Goal: Information Seeking & Learning: Check status

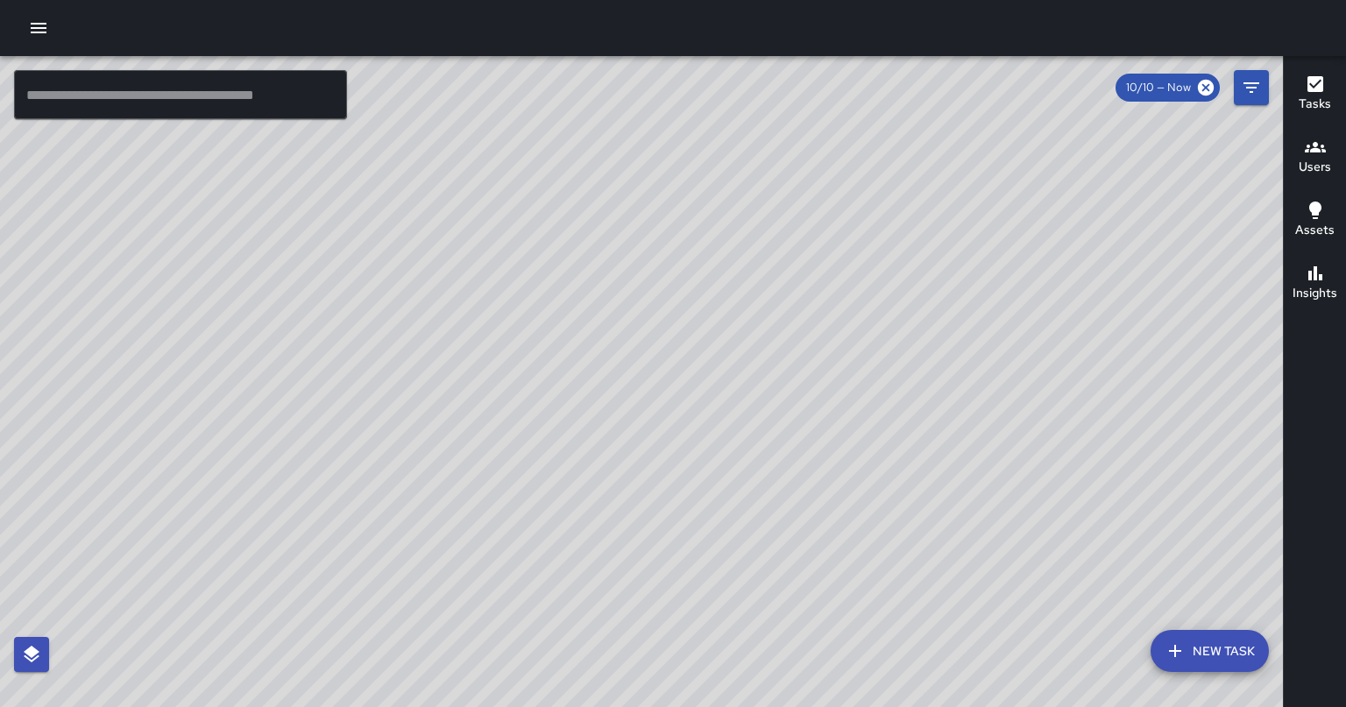
click at [39, 32] on icon "button" at bounding box center [39, 28] width 16 height 11
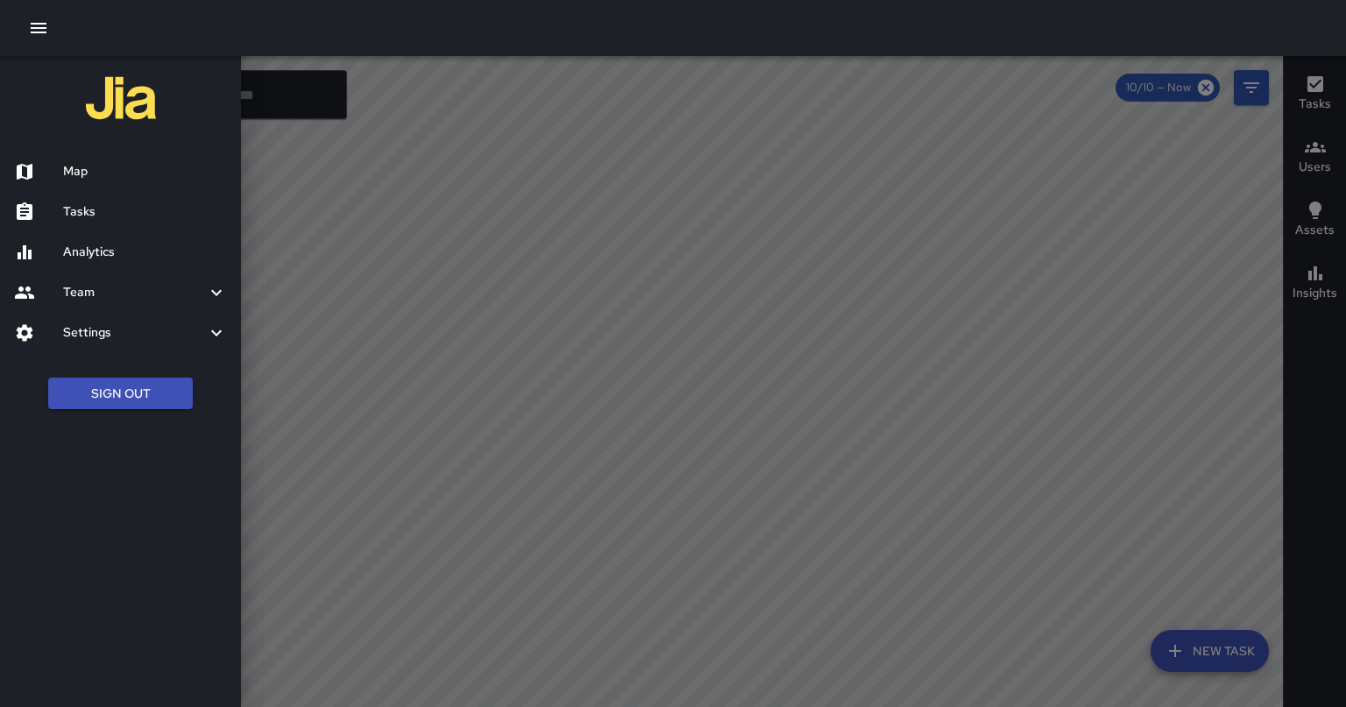
click at [100, 258] on h6 "Analytics" at bounding box center [145, 252] width 164 height 19
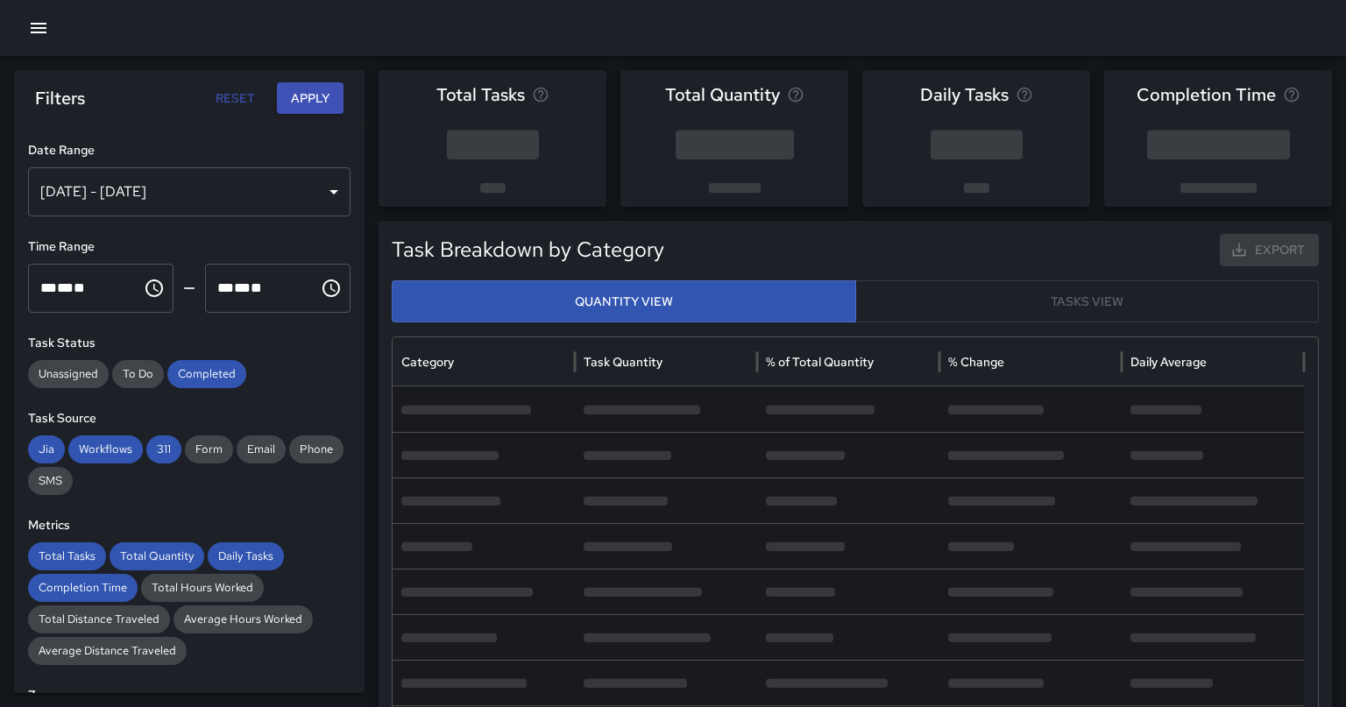
click at [178, 194] on div "[DATE] - [DATE]" at bounding box center [189, 191] width 323 height 49
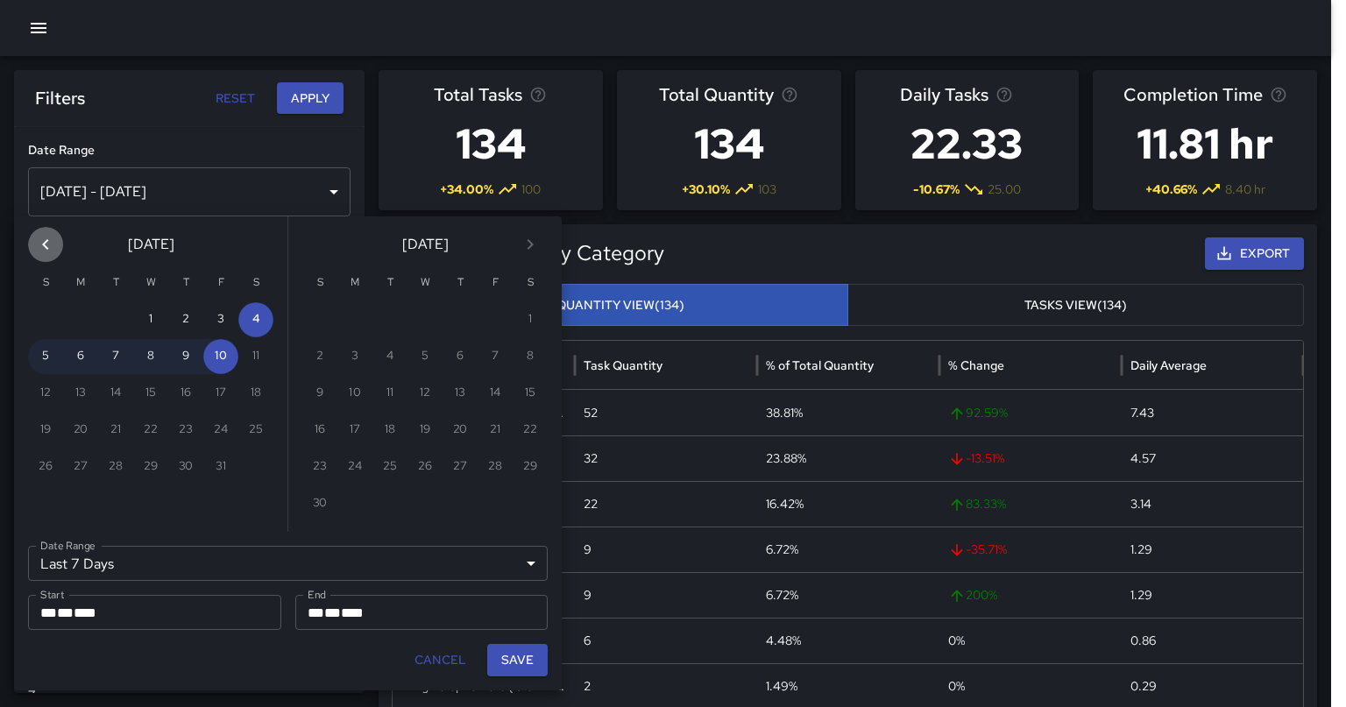
click at [61, 244] on button "Previous month" at bounding box center [45, 244] width 35 height 35
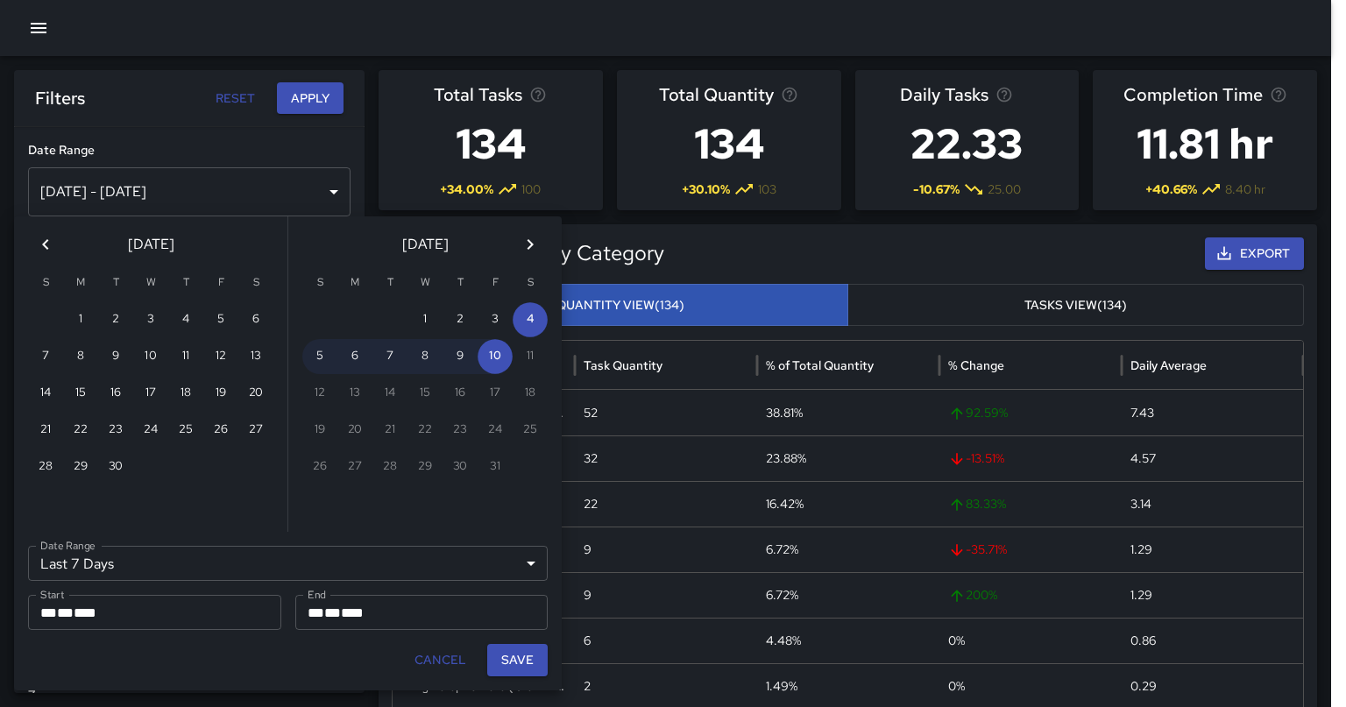
click at [44, 248] on icon "Previous month" at bounding box center [45, 244] width 21 height 21
click at [43, 240] on icon "Previous month" at bounding box center [45, 244] width 21 height 21
click at [46, 245] on icon "Previous month" at bounding box center [45, 244] width 21 height 21
click at [534, 245] on icon "Next month" at bounding box center [530, 244] width 21 height 21
click at [531, 237] on icon "Next month" at bounding box center [530, 244] width 21 height 21
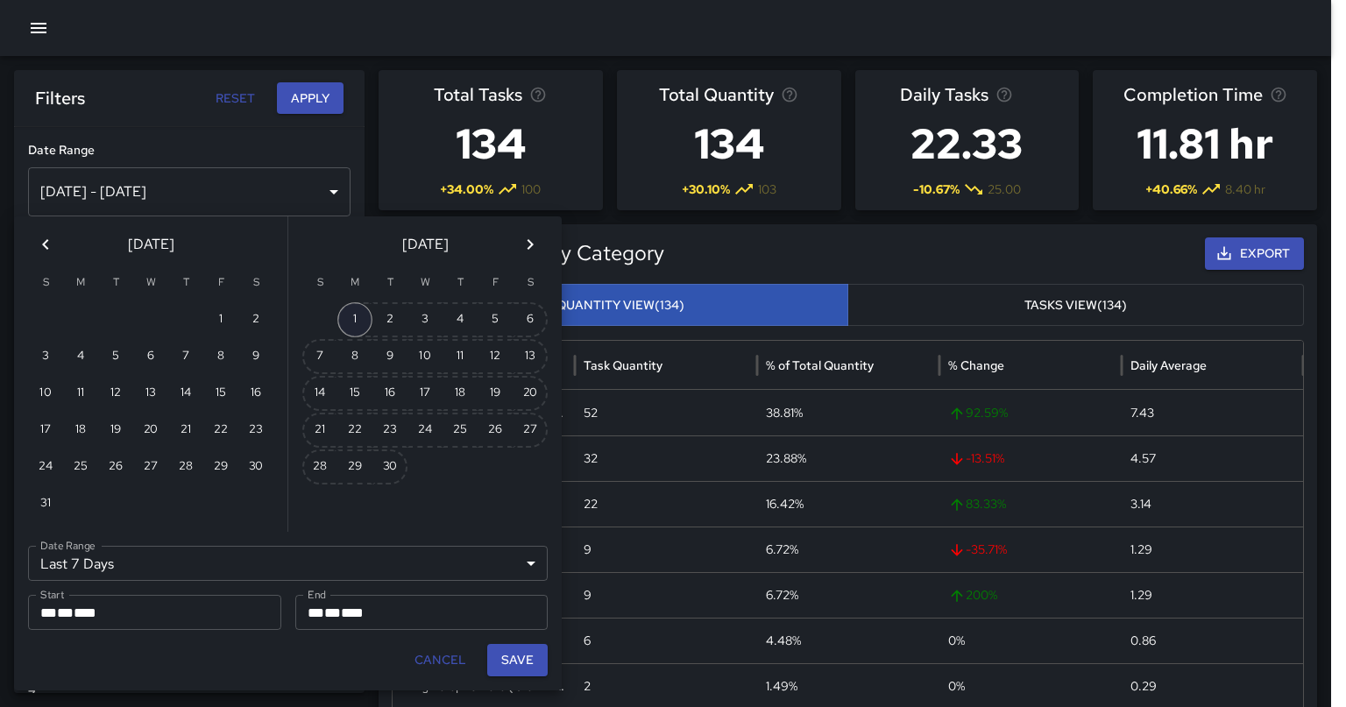
click at [358, 321] on button "1" at bounding box center [354, 319] width 35 height 35
type input "******"
type input "**********"
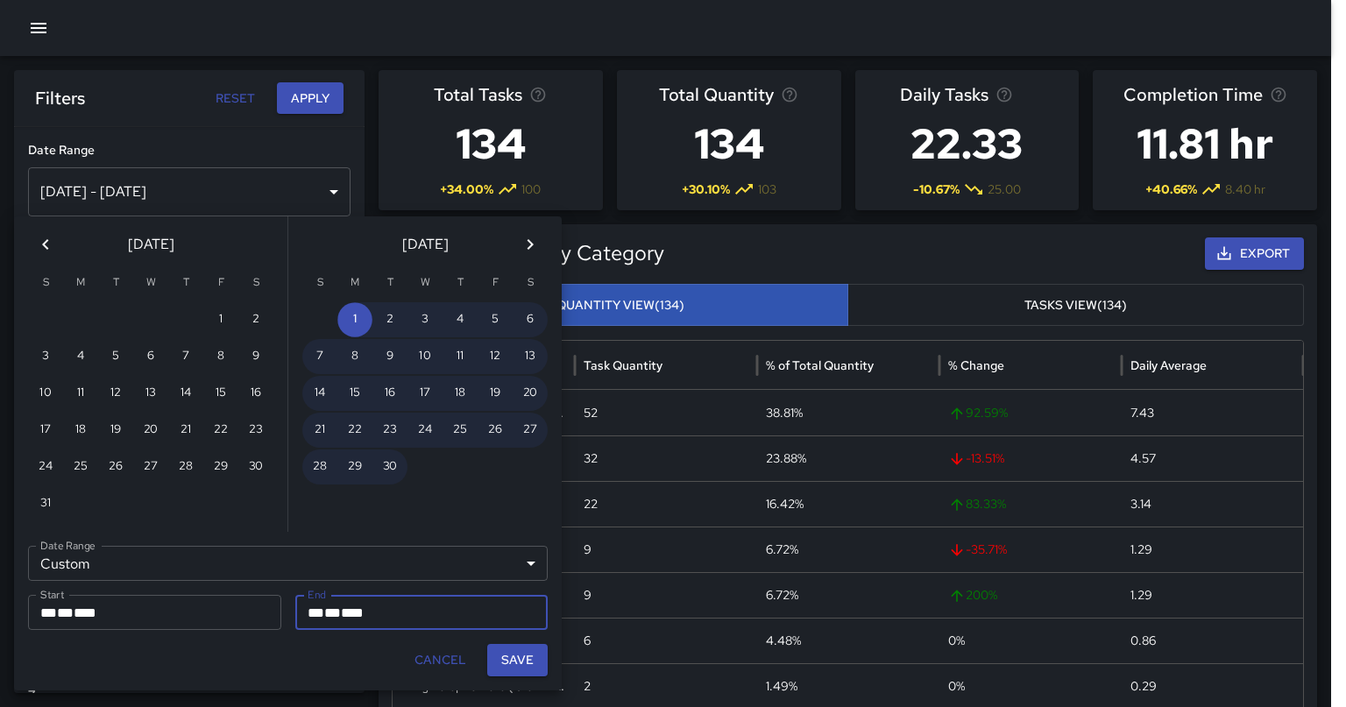
click at [531, 247] on icon "Next month" at bounding box center [530, 244] width 21 height 21
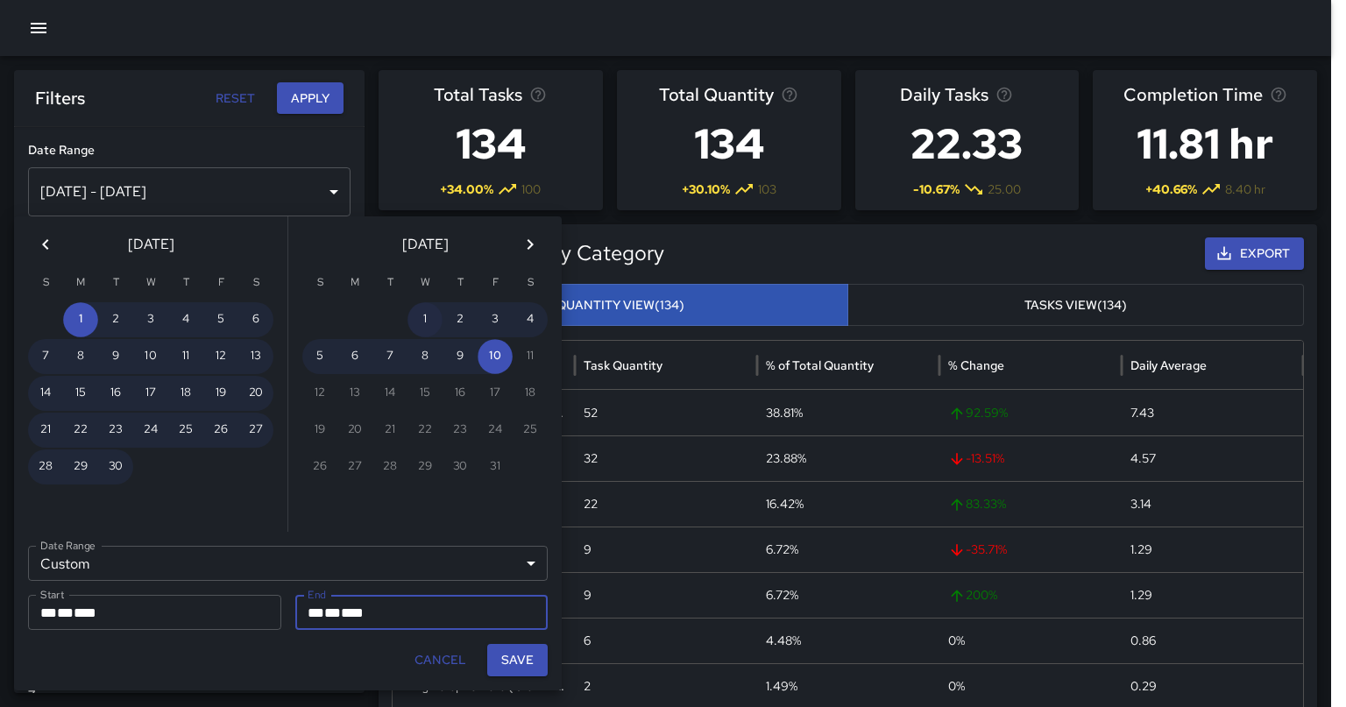
click at [426, 313] on button "1" at bounding box center [425, 319] width 35 height 35
type input "**********"
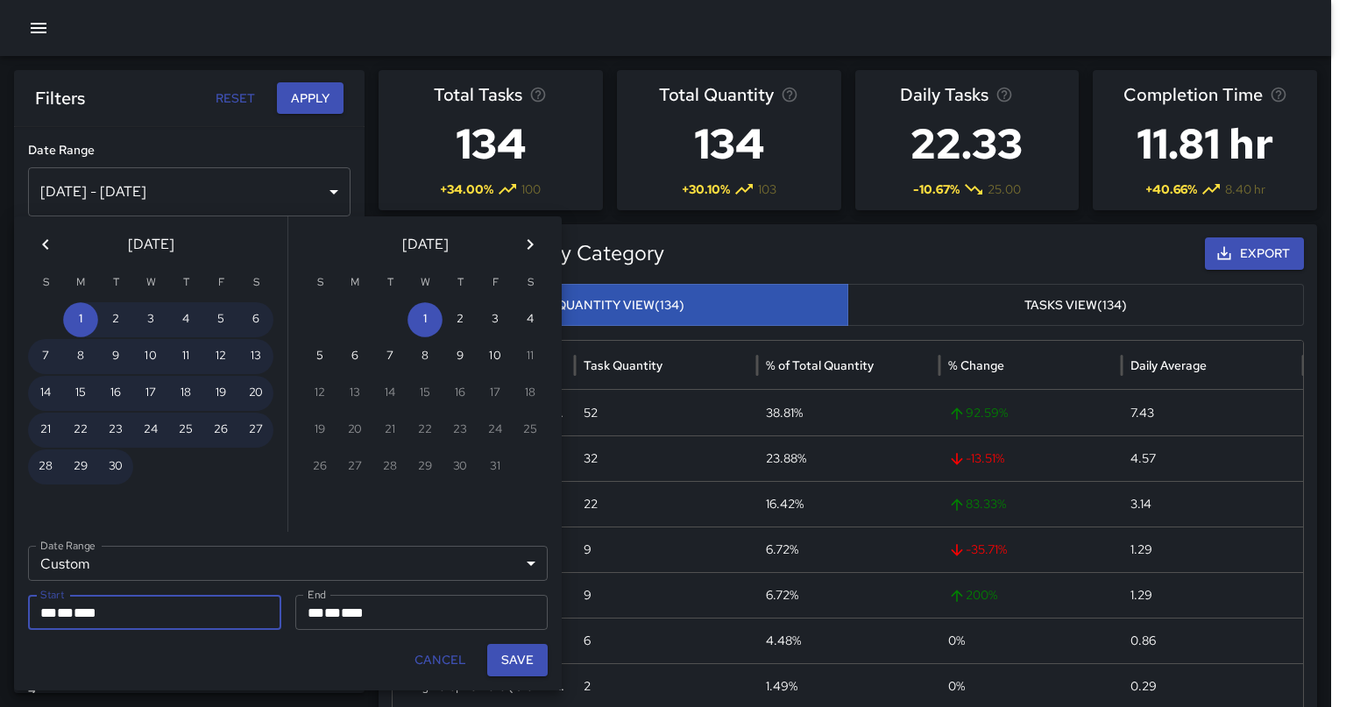
click at [522, 658] on button "Save" at bounding box center [517, 660] width 60 height 32
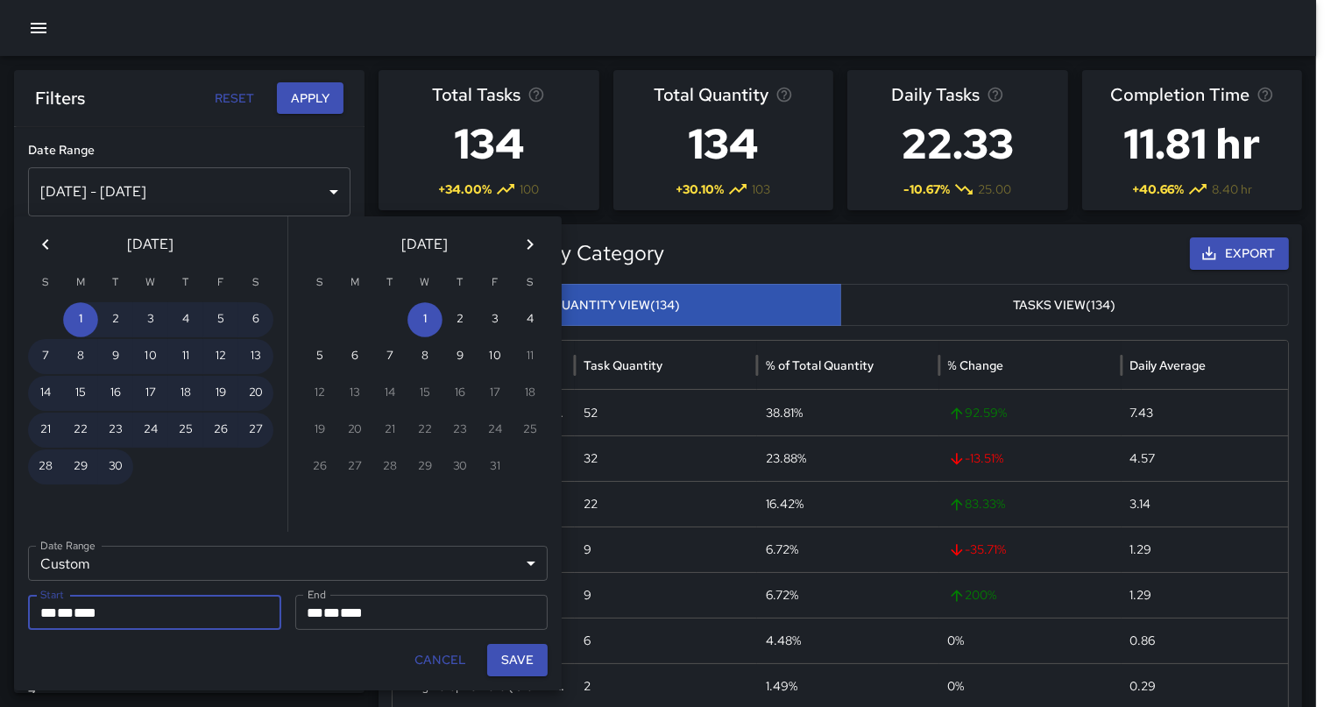
type input "**********"
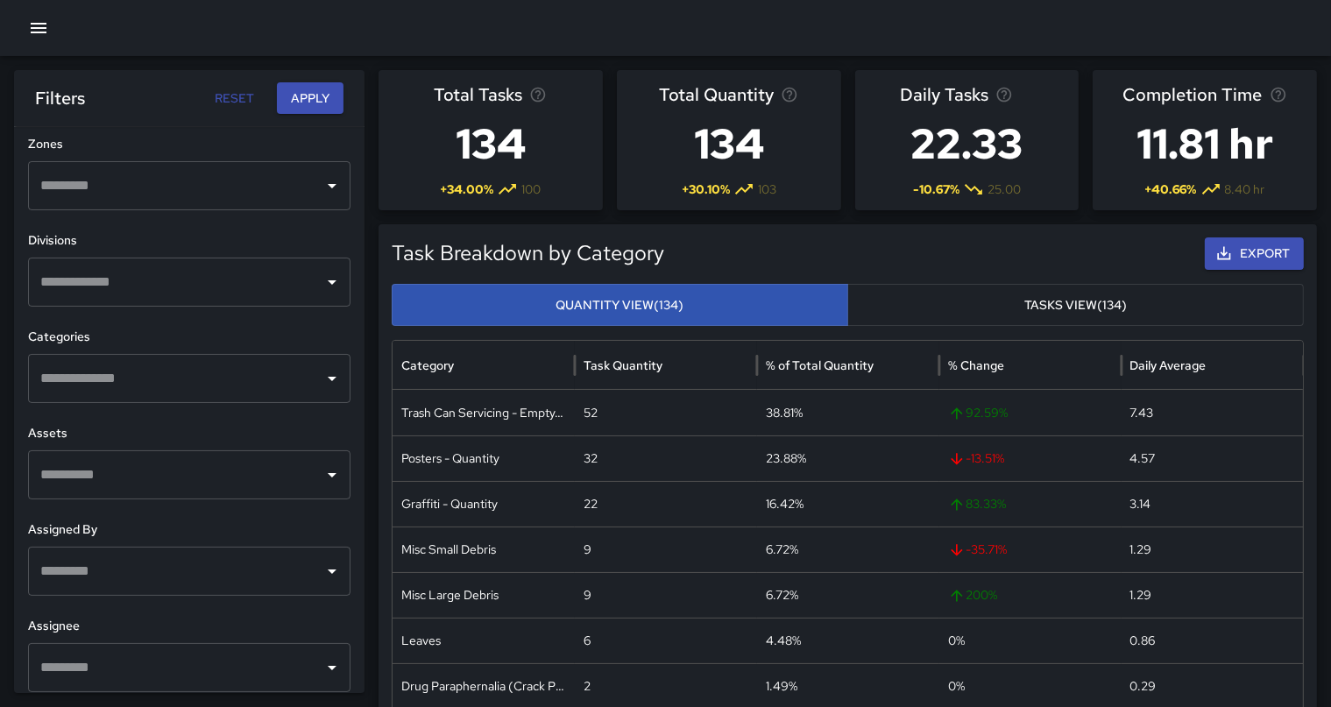
scroll to position [564, 0]
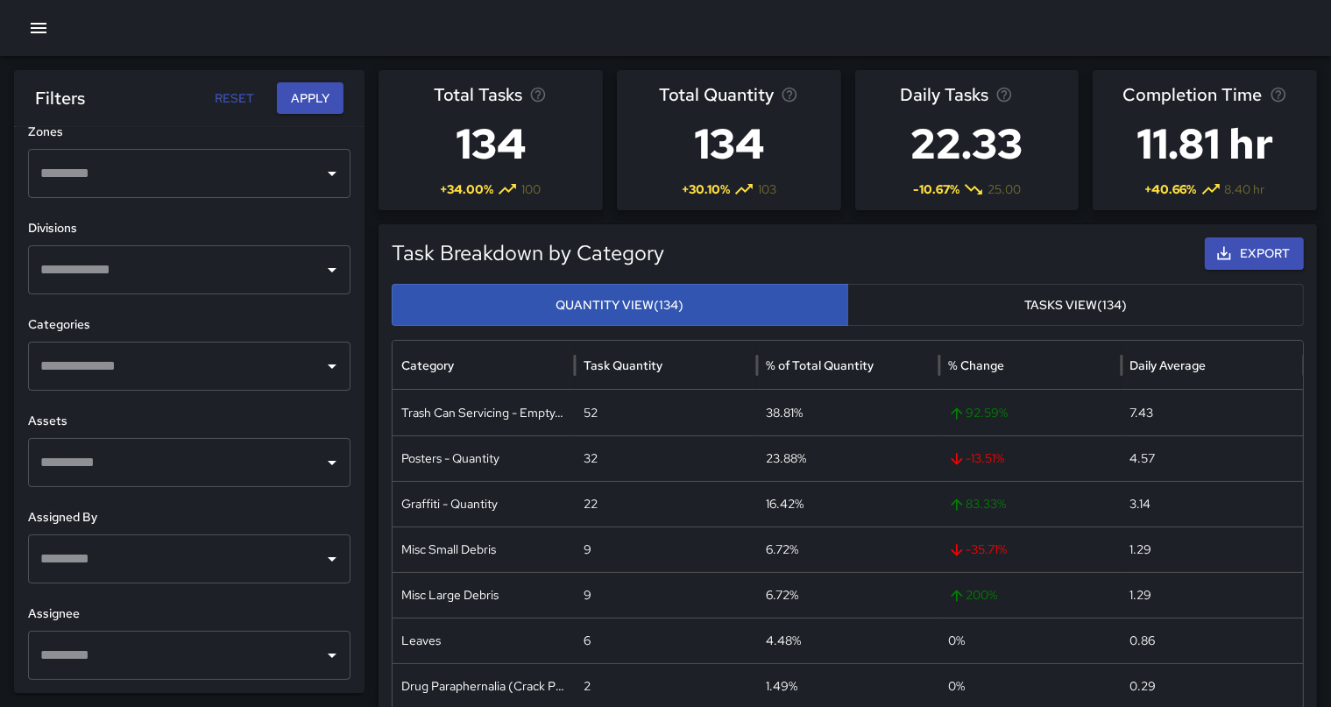
click at [216, 376] on input "text" at bounding box center [176, 366] width 280 height 33
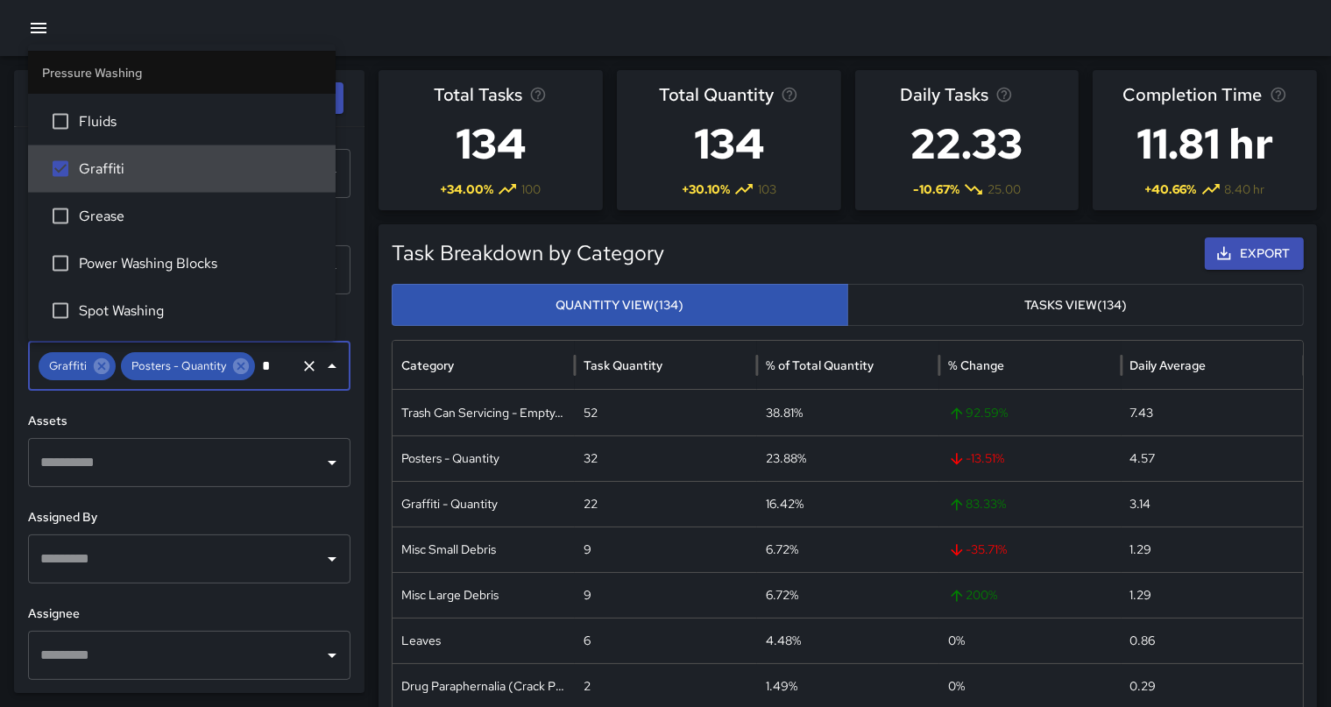
scroll to position [0, 0]
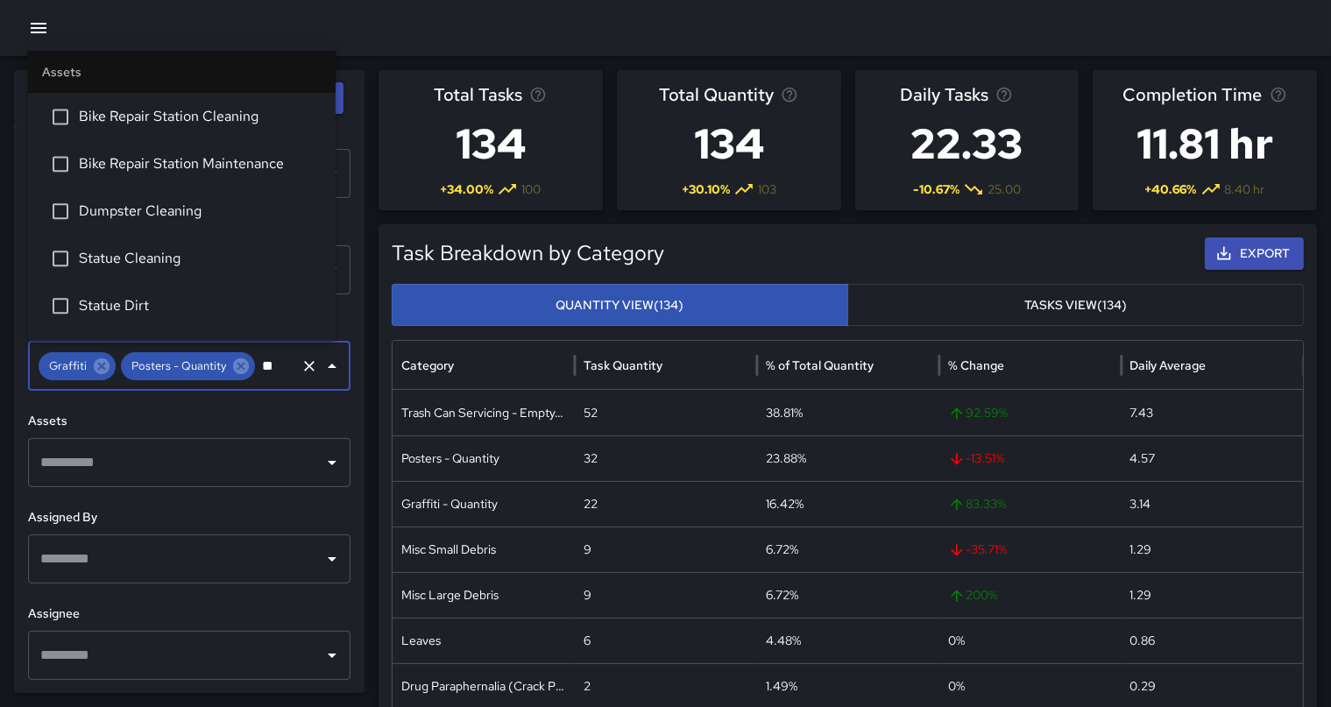
type input "*"
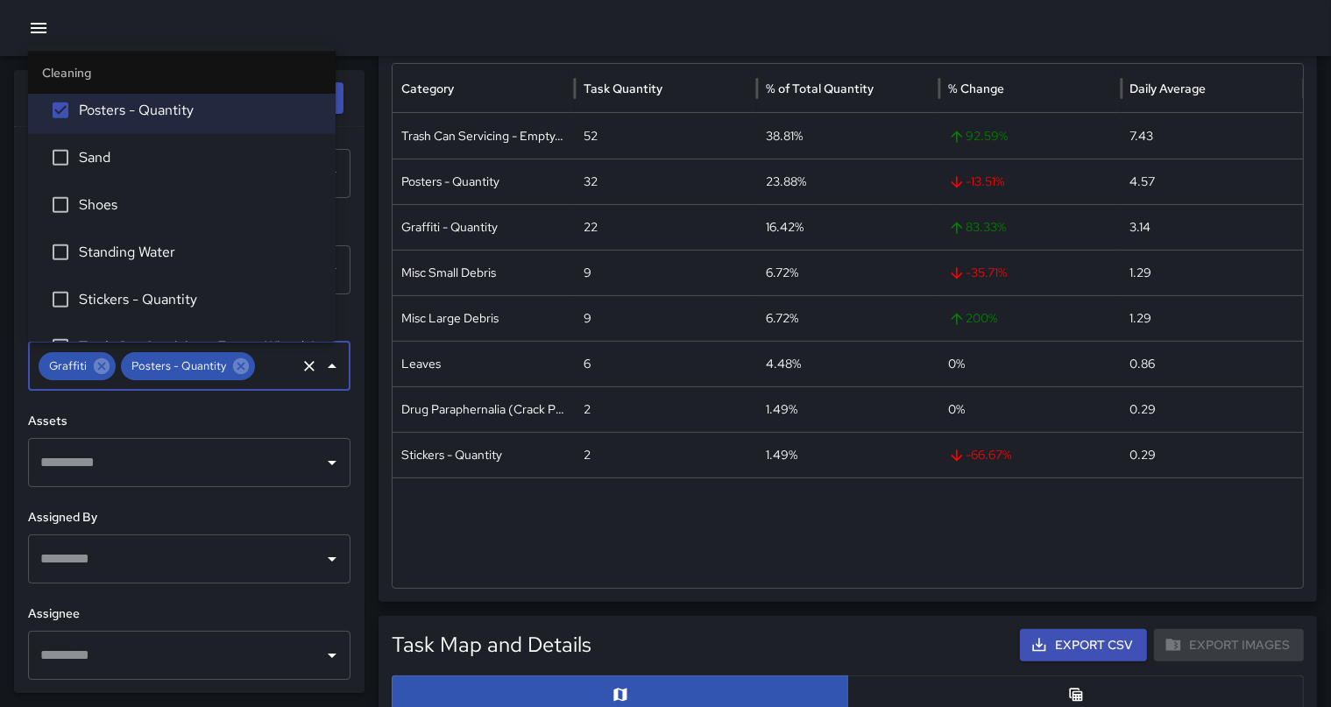
scroll to position [2158, 0]
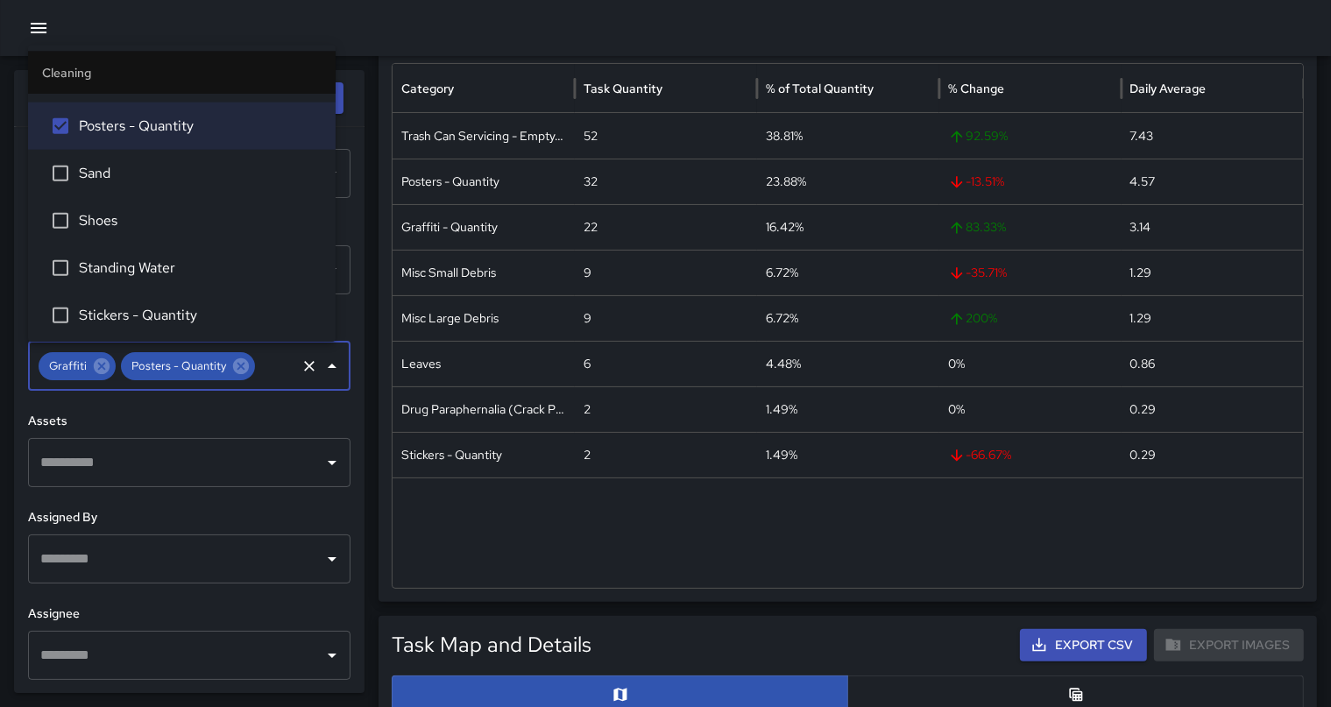
click at [142, 317] on span "Stickers - Quantity" at bounding box center [200, 315] width 243 height 21
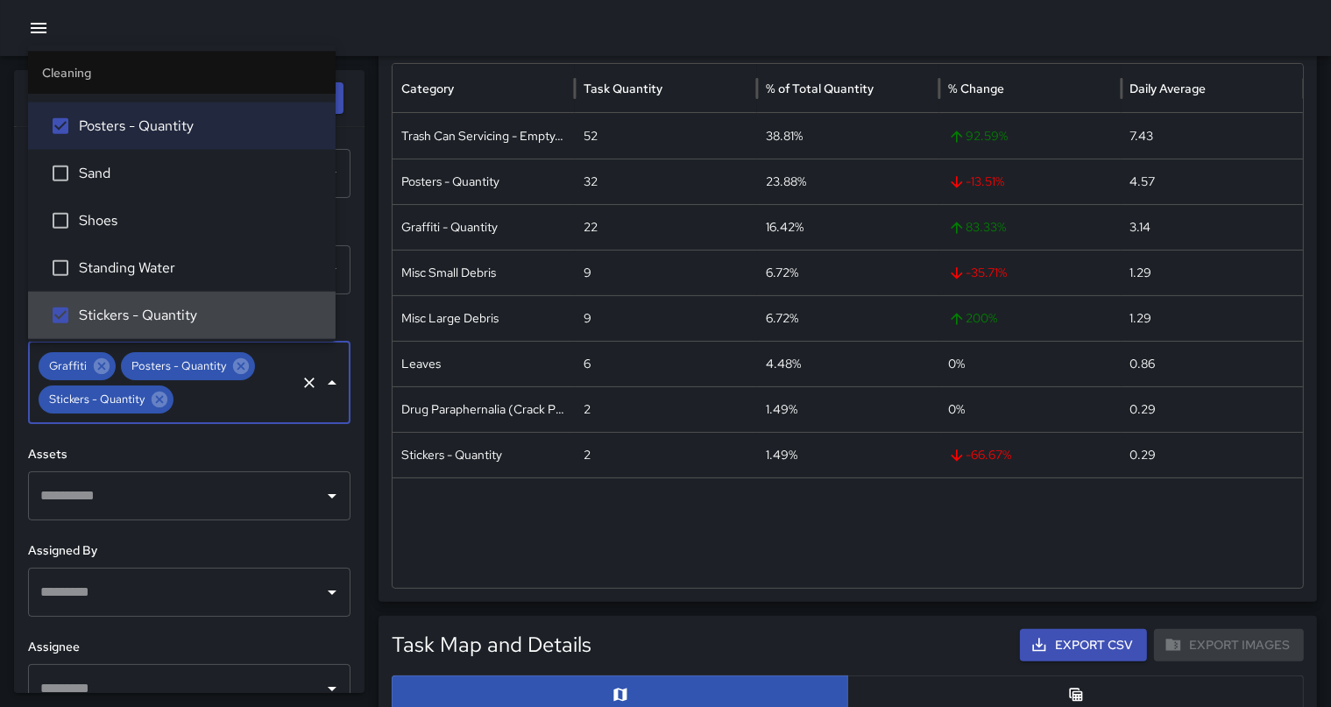
click at [249, 461] on h6 "Assets" at bounding box center [189, 454] width 323 height 19
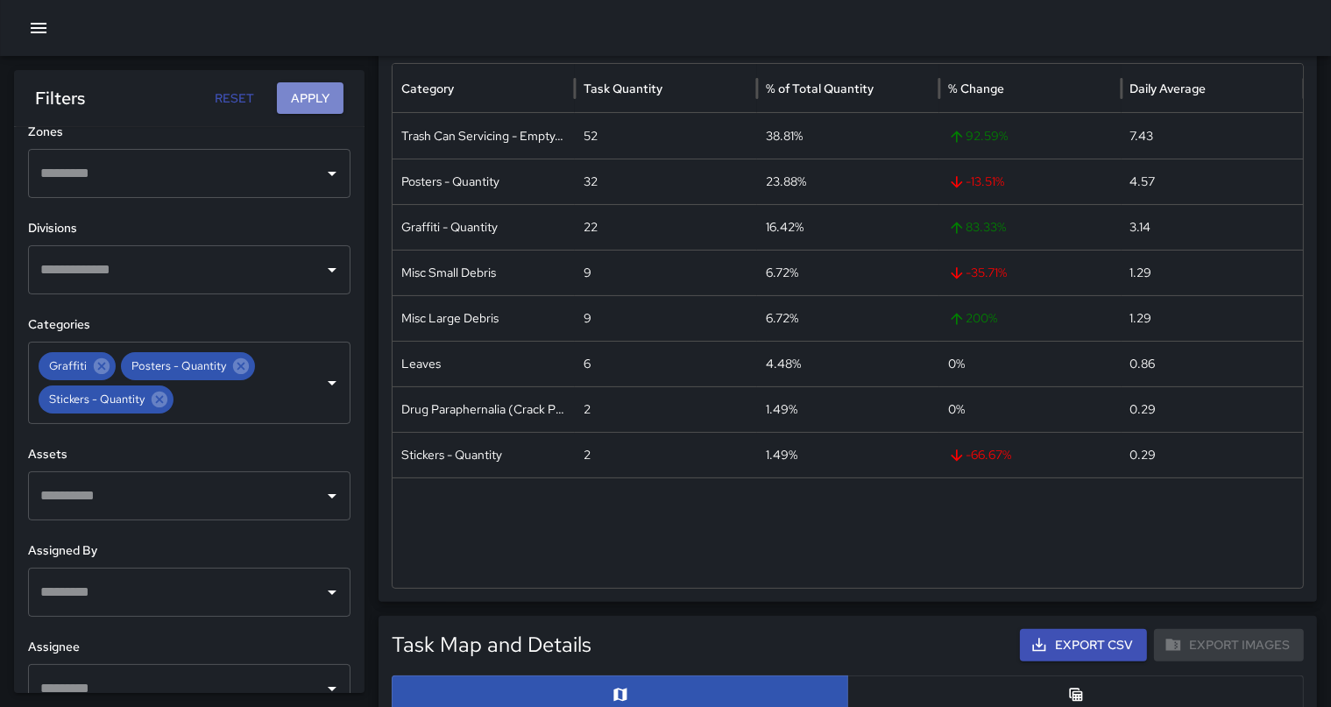
click at [330, 94] on button "Apply" at bounding box center [310, 98] width 67 height 32
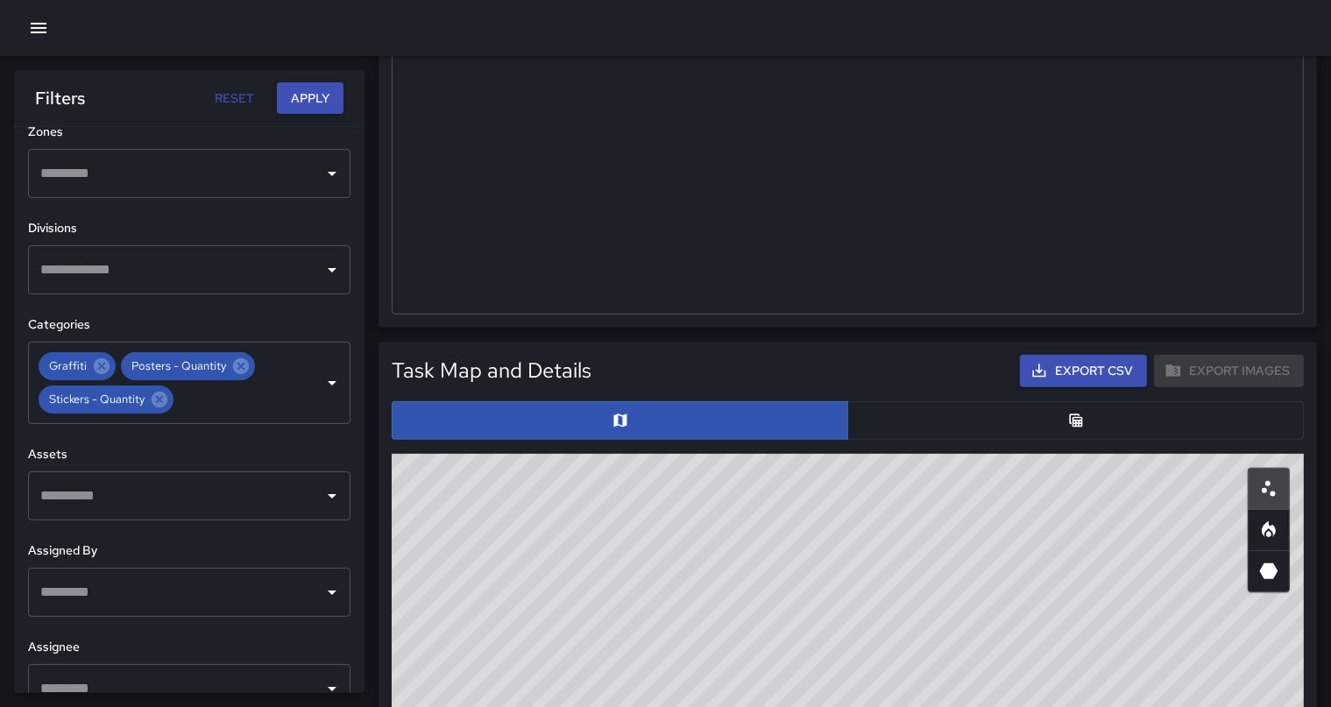
scroll to position [1018, 0]
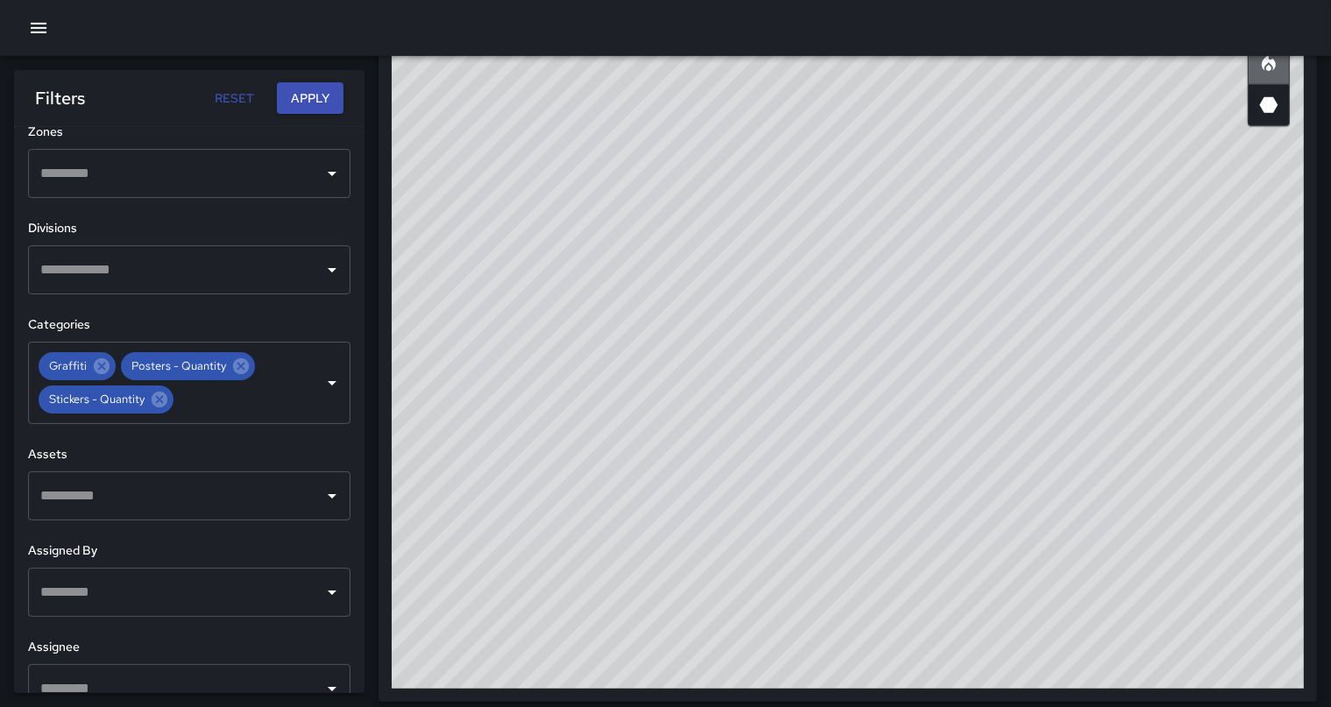
click at [1274, 73] on button "button" at bounding box center [1269, 64] width 42 height 42
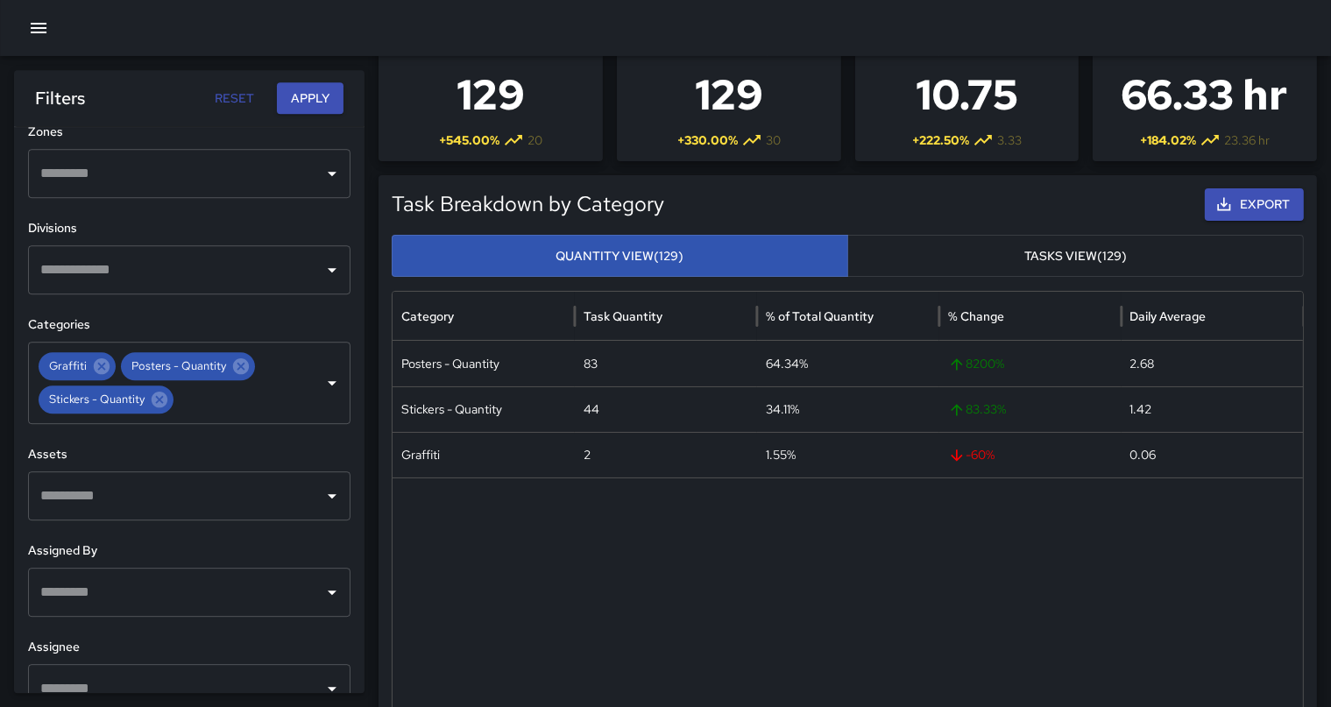
scroll to position [0, 0]
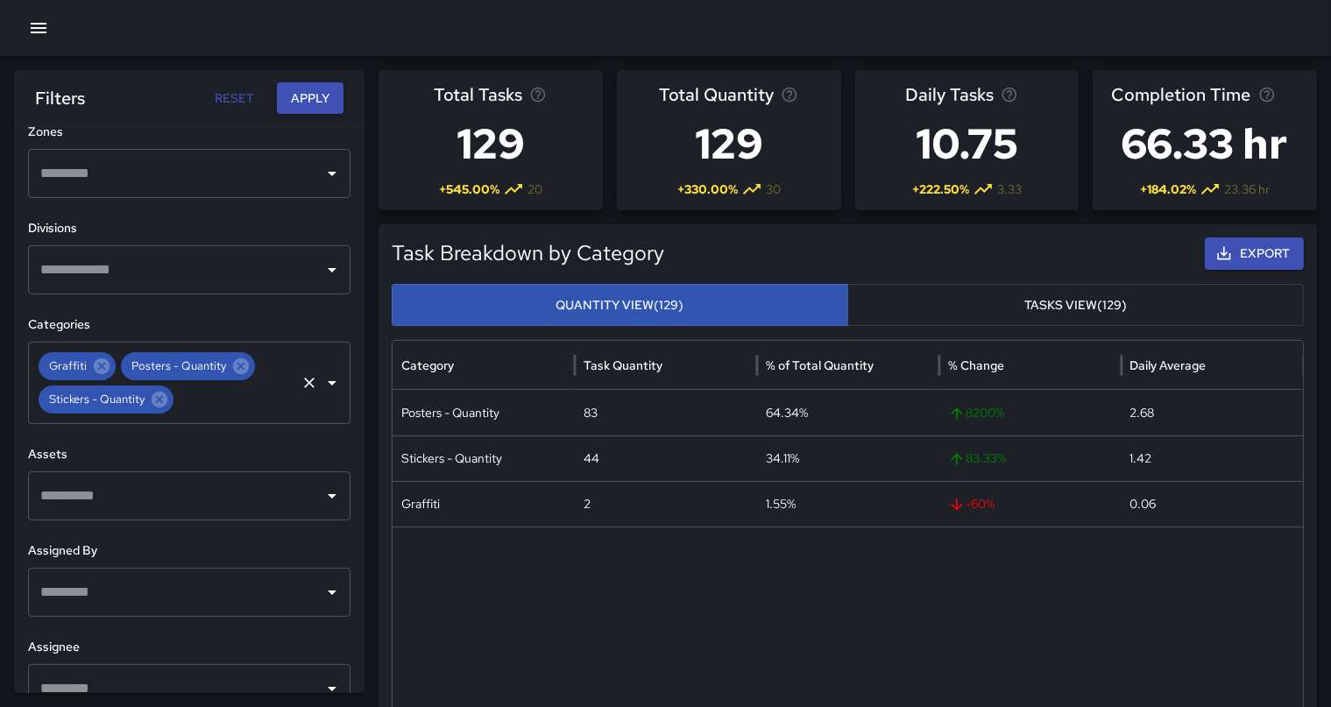
drag, startPoint x: 100, startPoint y: 368, endPoint x: 109, endPoint y: 369, distance: 8.8
click at [100, 366] on icon at bounding box center [101, 366] width 19 height 19
click at [159, 399] on icon at bounding box center [159, 399] width 19 height 19
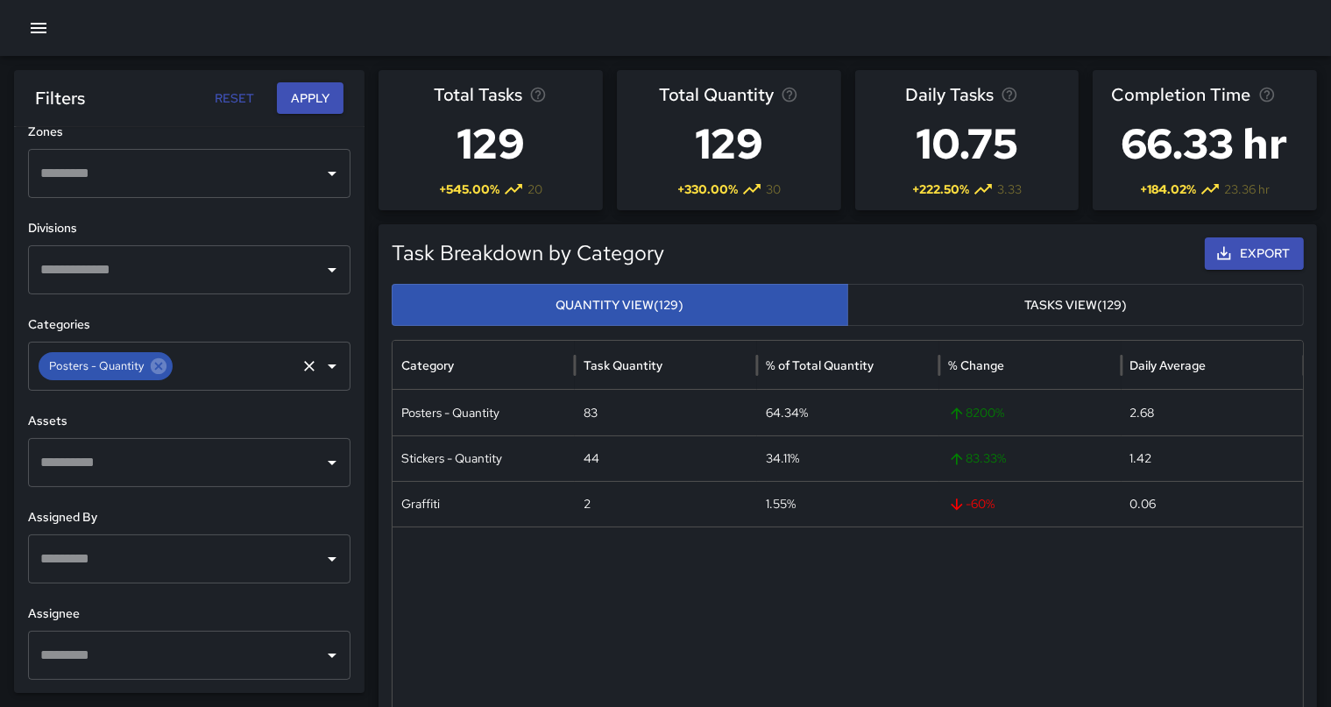
click at [308, 103] on button "Apply" at bounding box center [310, 98] width 67 height 32
click at [309, 96] on button "Apply" at bounding box center [310, 98] width 67 height 32
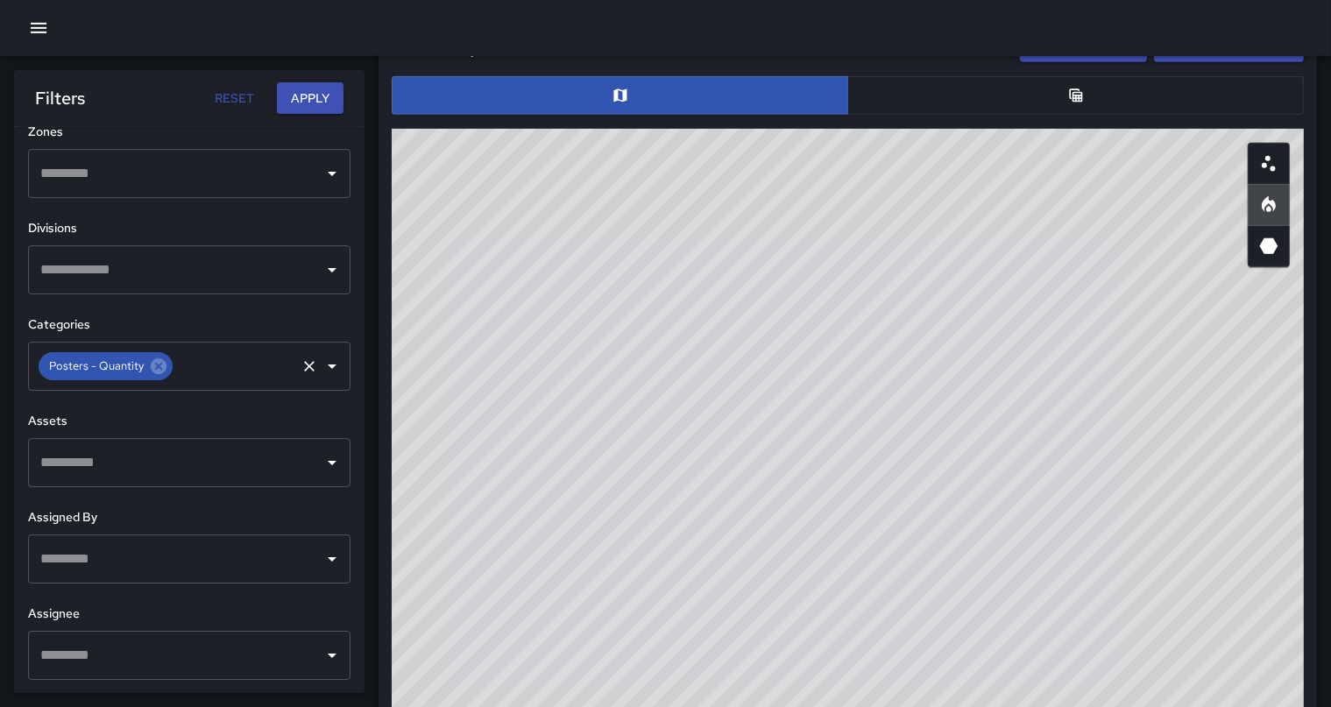
scroll to position [874, 0]
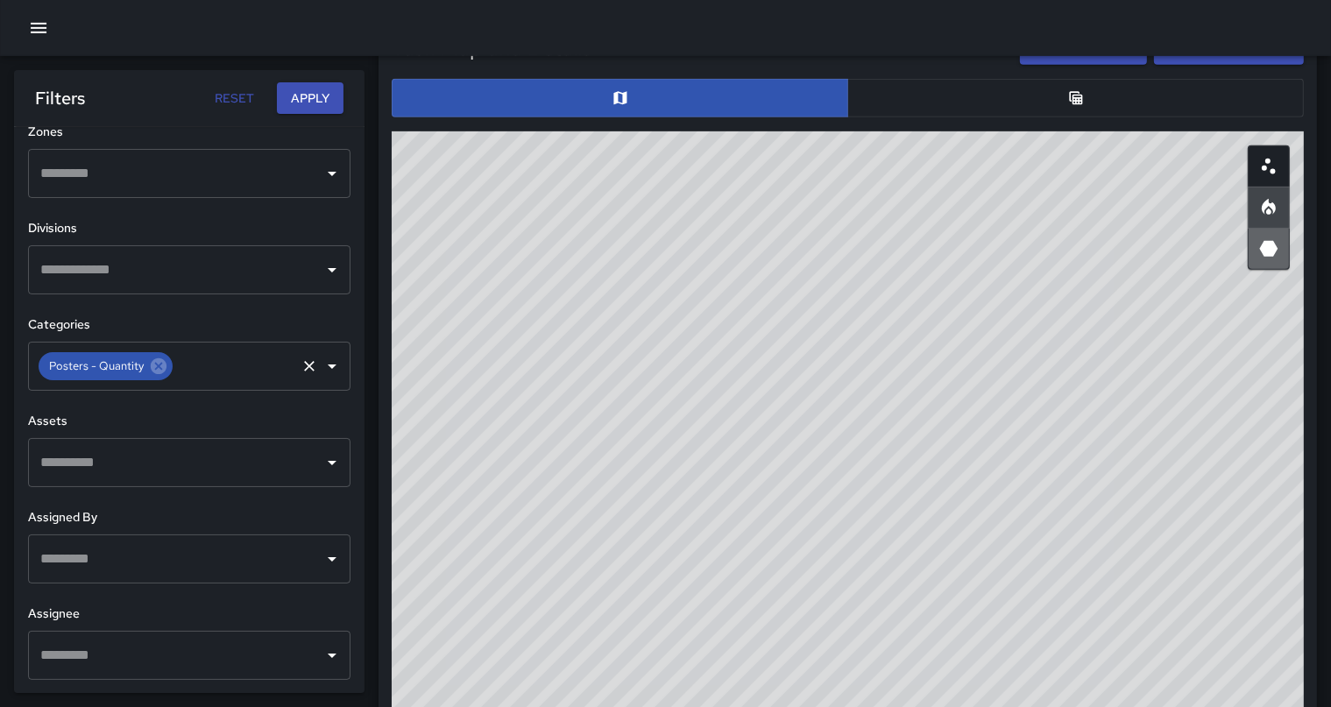
click at [1271, 260] on button "button" at bounding box center [1269, 249] width 42 height 42
click at [1277, 205] on icon "Heatmap" at bounding box center [1269, 207] width 21 height 21
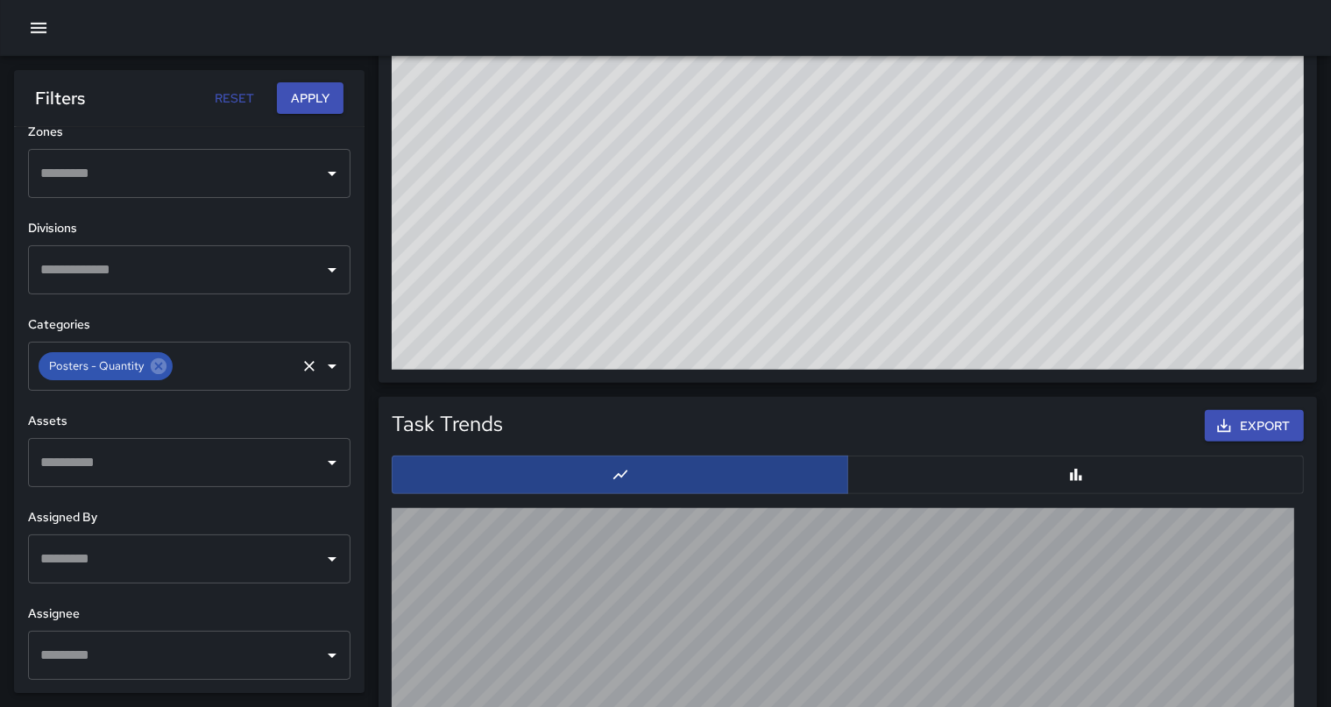
scroll to position [1346, 0]
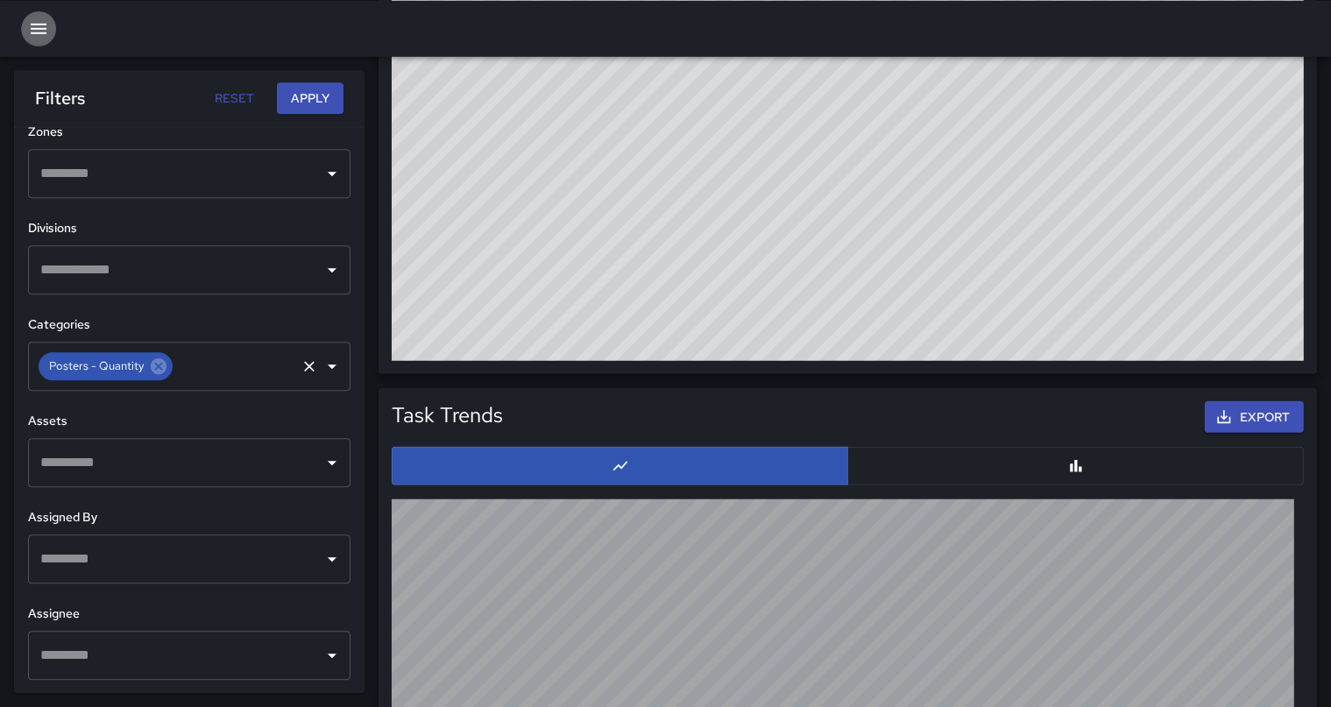
click at [36, 32] on icon "button" at bounding box center [39, 28] width 16 height 11
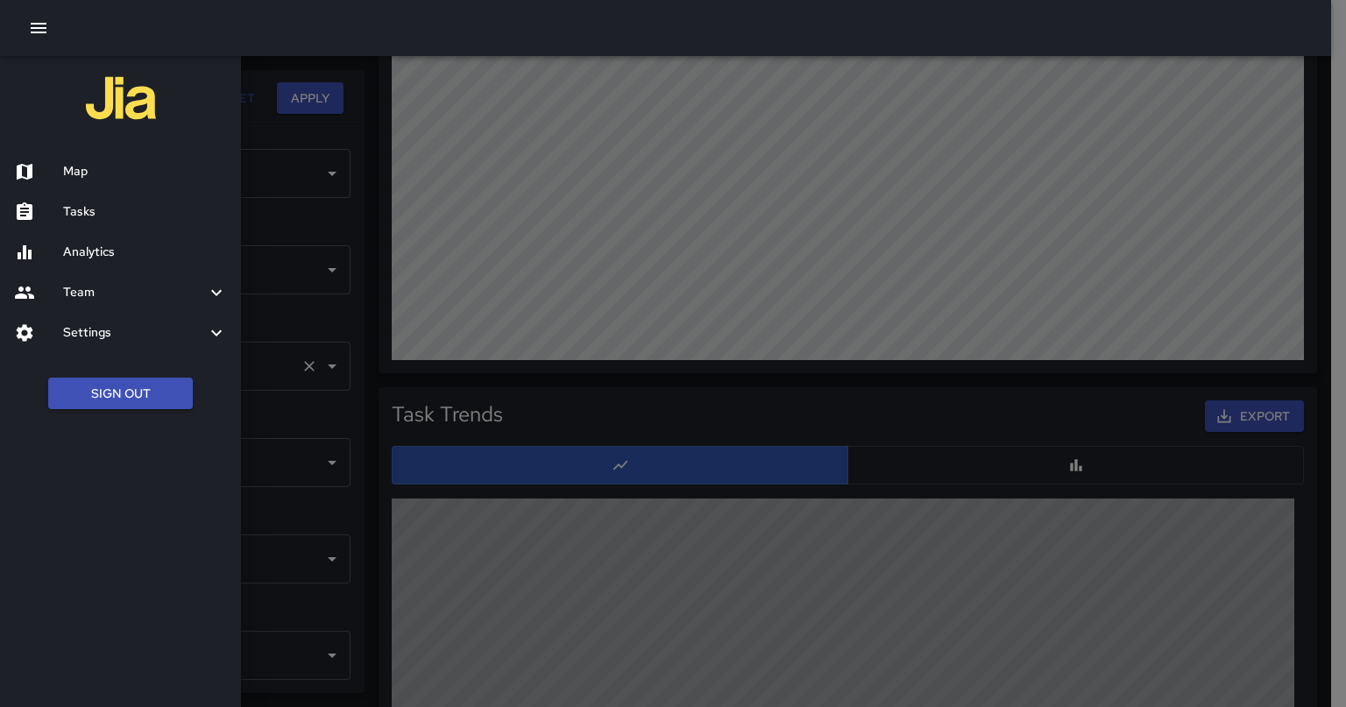
click at [121, 174] on h6 "Map" at bounding box center [145, 171] width 164 height 19
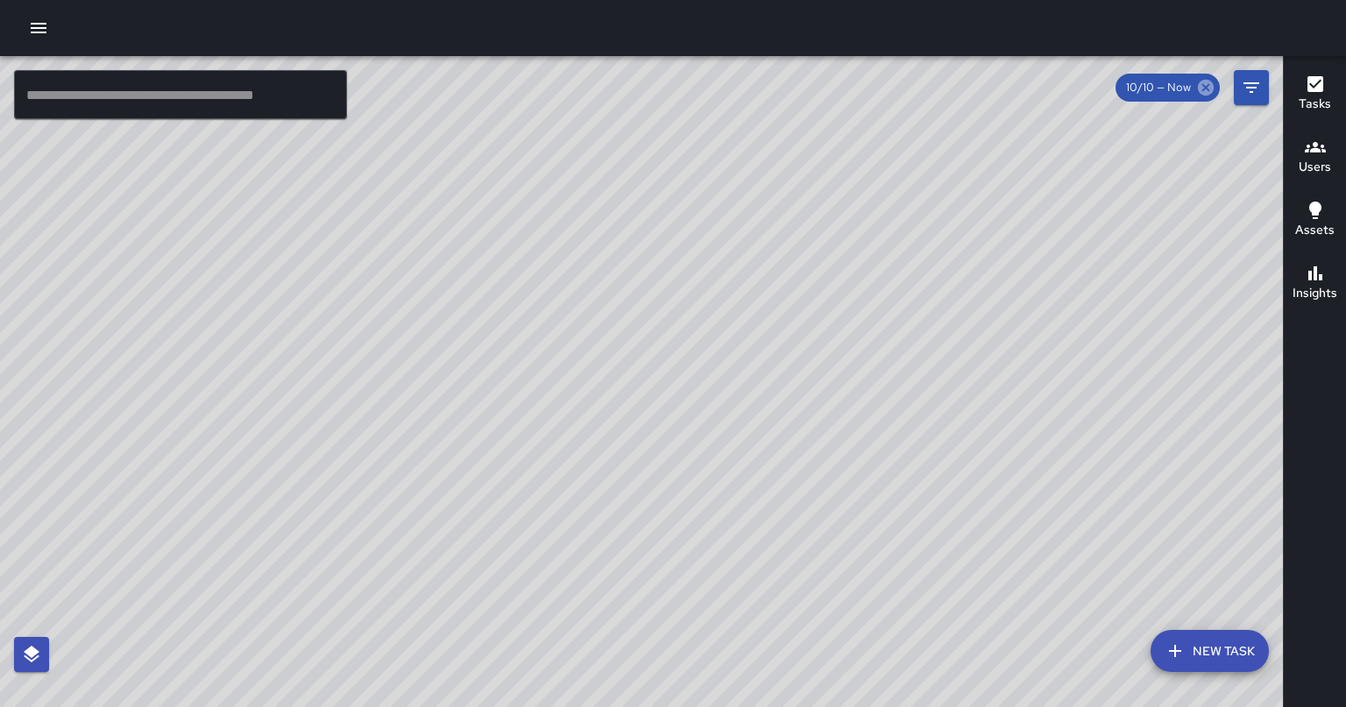
click at [1203, 85] on icon at bounding box center [1205, 87] width 19 height 19
click at [1252, 86] on icon "Filters" at bounding box center [1251, 87] width 21 height 21
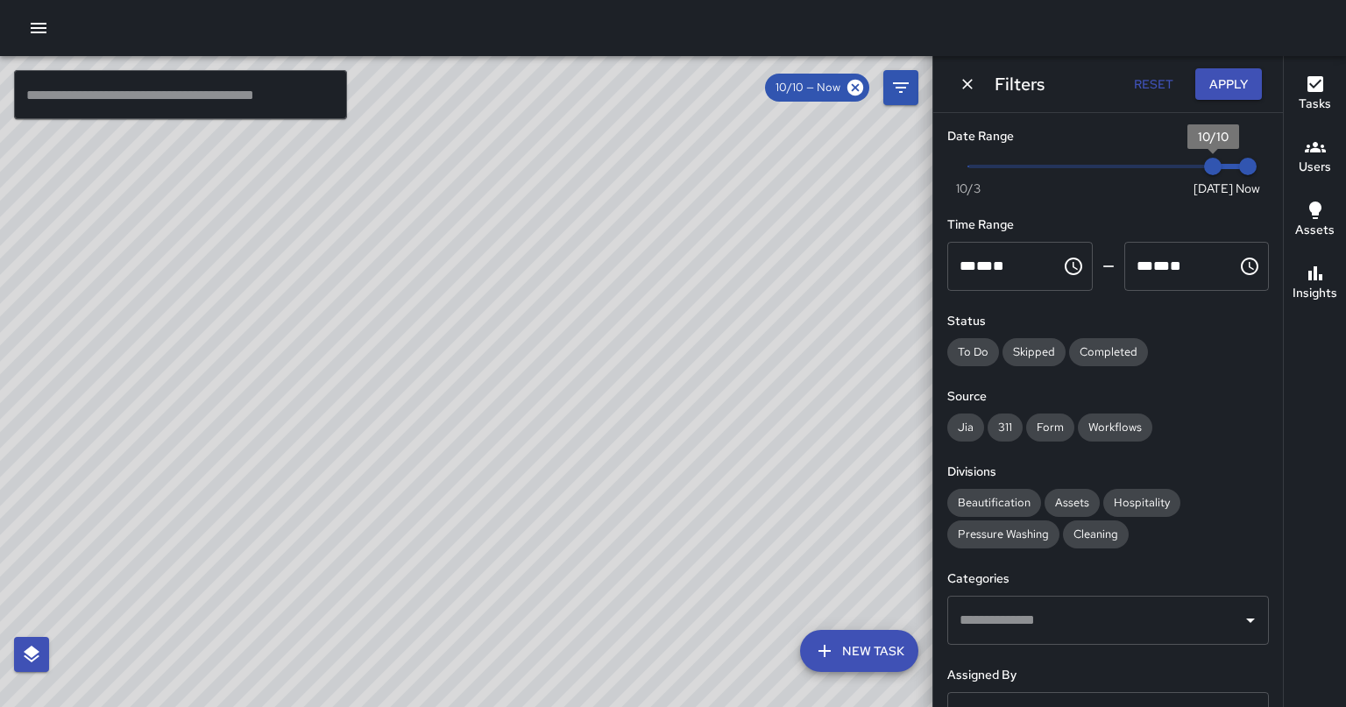
type input "*"
drag, startPoint x: 1190, startPoint y: 163, endPoint x: 913, endPoint y: 172, distance: 277.1
click at [913, 172] on div "​ New Task 10/10 — Now Map Layers Tasks Users Geofence Perimeter Assets Locatio…" at bounding box center [673, 381] width 1346 height 651
drag, startPoint x: 961, startPoint y: 166, endPoint x: 899, endPoint y: 167, distance: 61.4
click at [899, 167] on div "​ New Task 10/03 — Now Map Layers Tasks Users Geofence Perimeter Assets Locatio…" at bounding box center [673, 381] width 1346 height 651
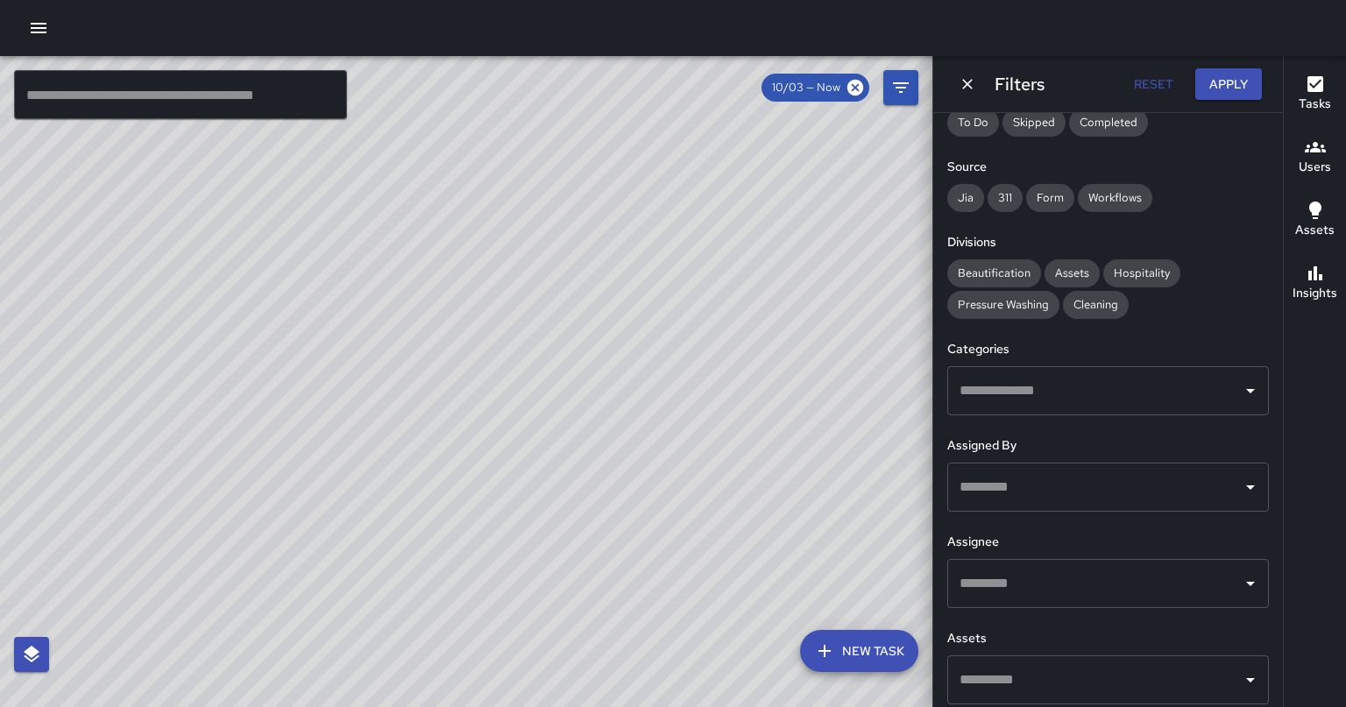
scroll to position [240, 0]
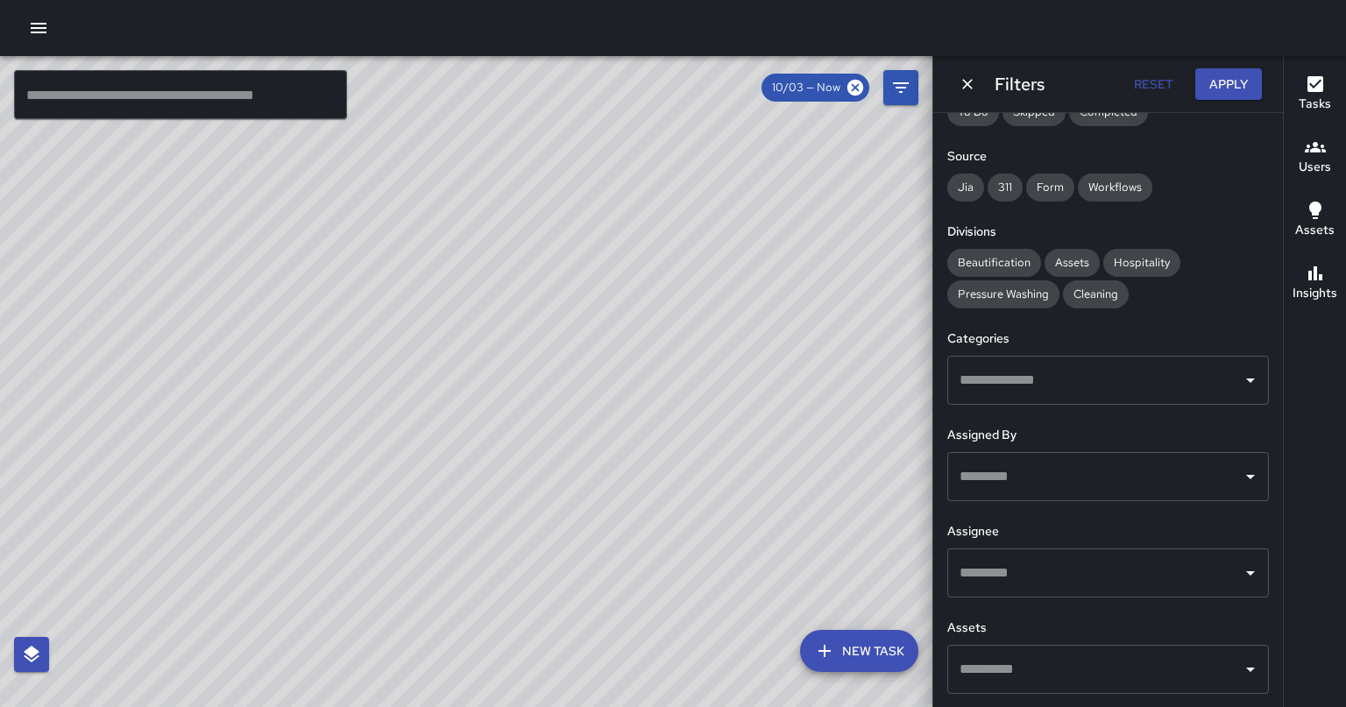
click at [1321, 301] on h6 "Insights" at bounding box center [1315, 293] width 45 height 19
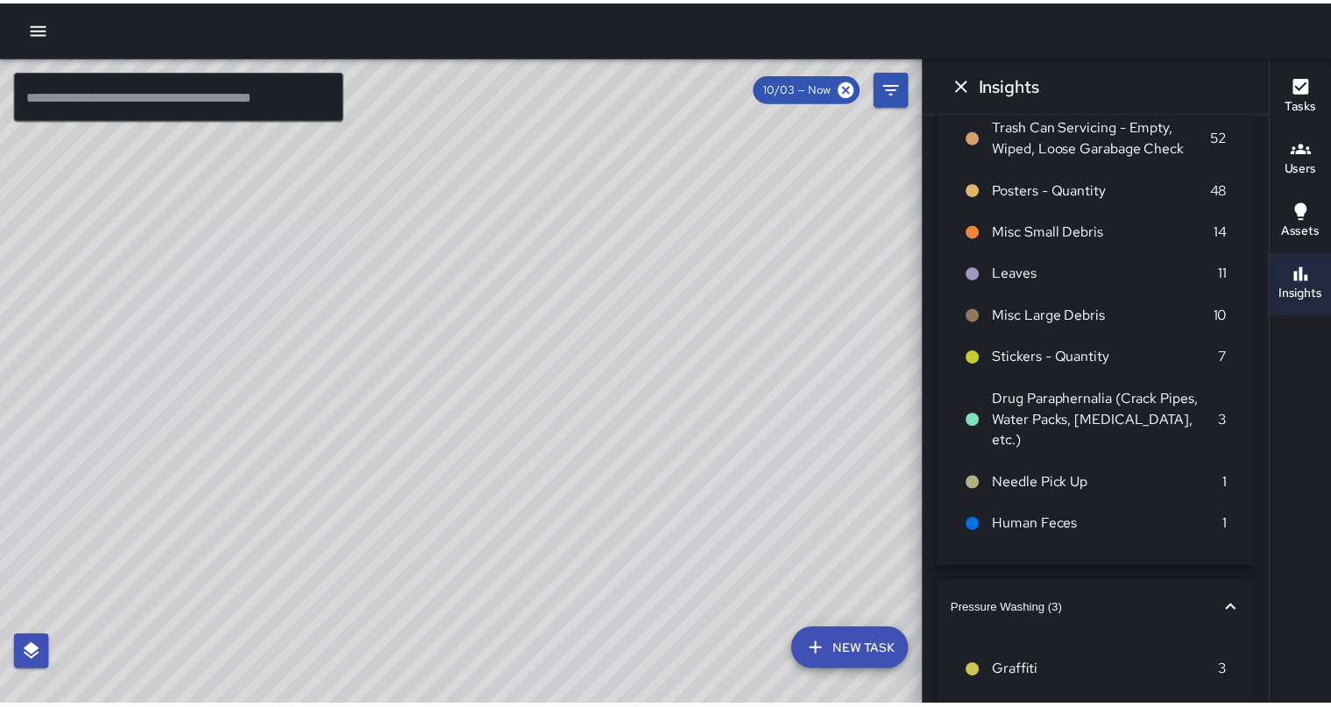
scroll to position [0, 0]
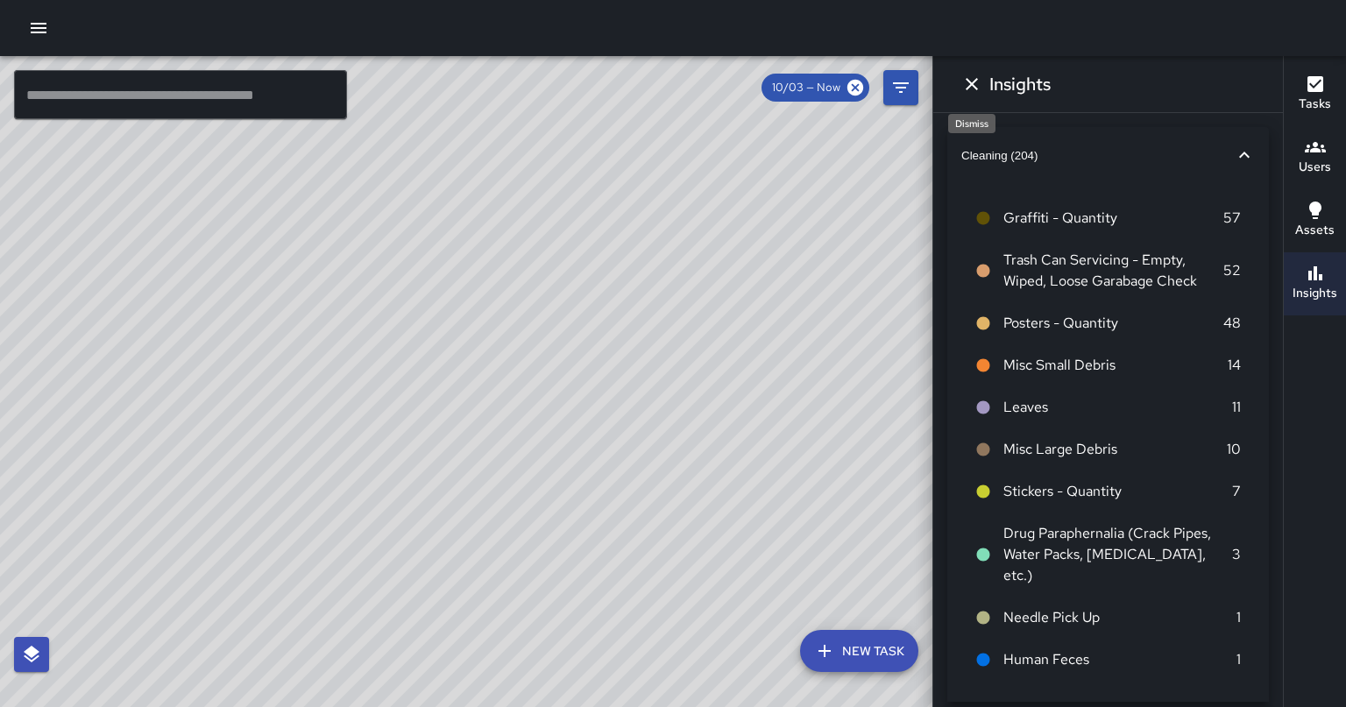
click at [971, 82] on icon "Dismiss" at bounding box center [971, 84] width 21 height 21
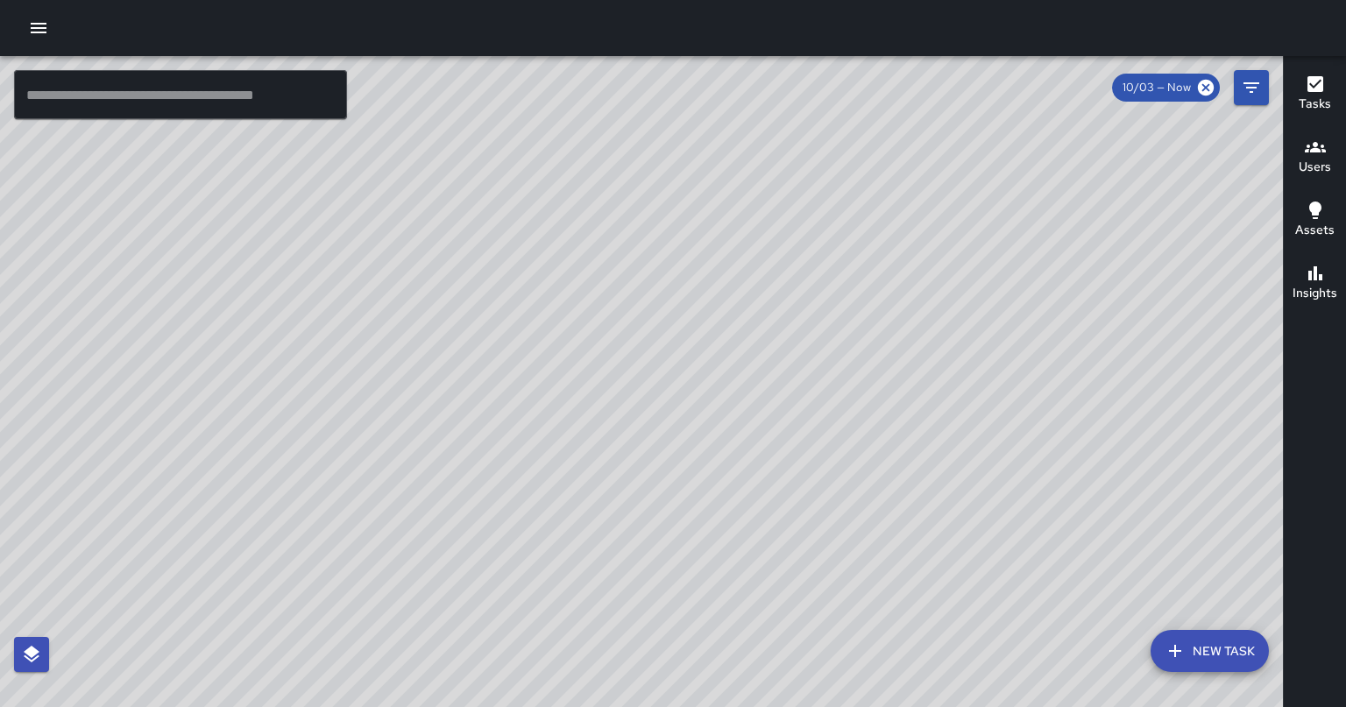
click at [33, 32] on icon "button" at bounding box center [39, 28] width 16 height 11
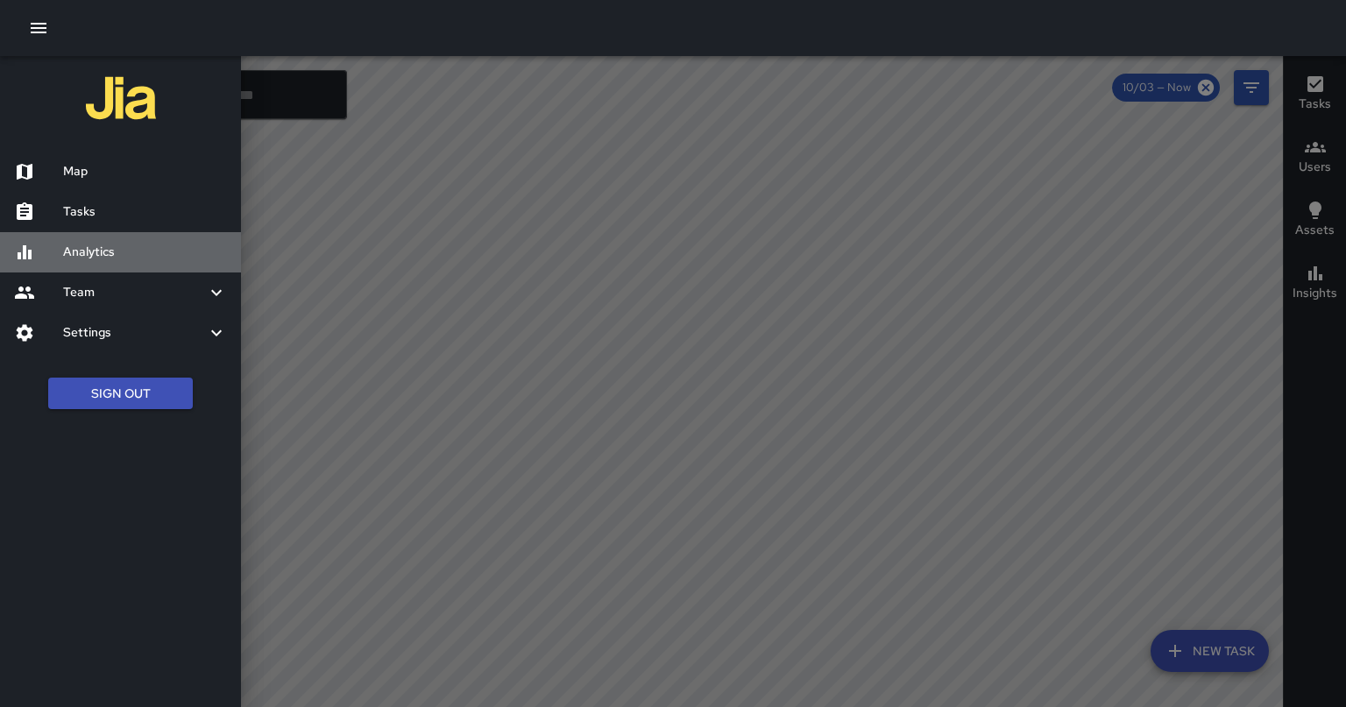
click at [156, 255] on h6 "Analytics" at bounding box center [145, 252] width 164 height 19
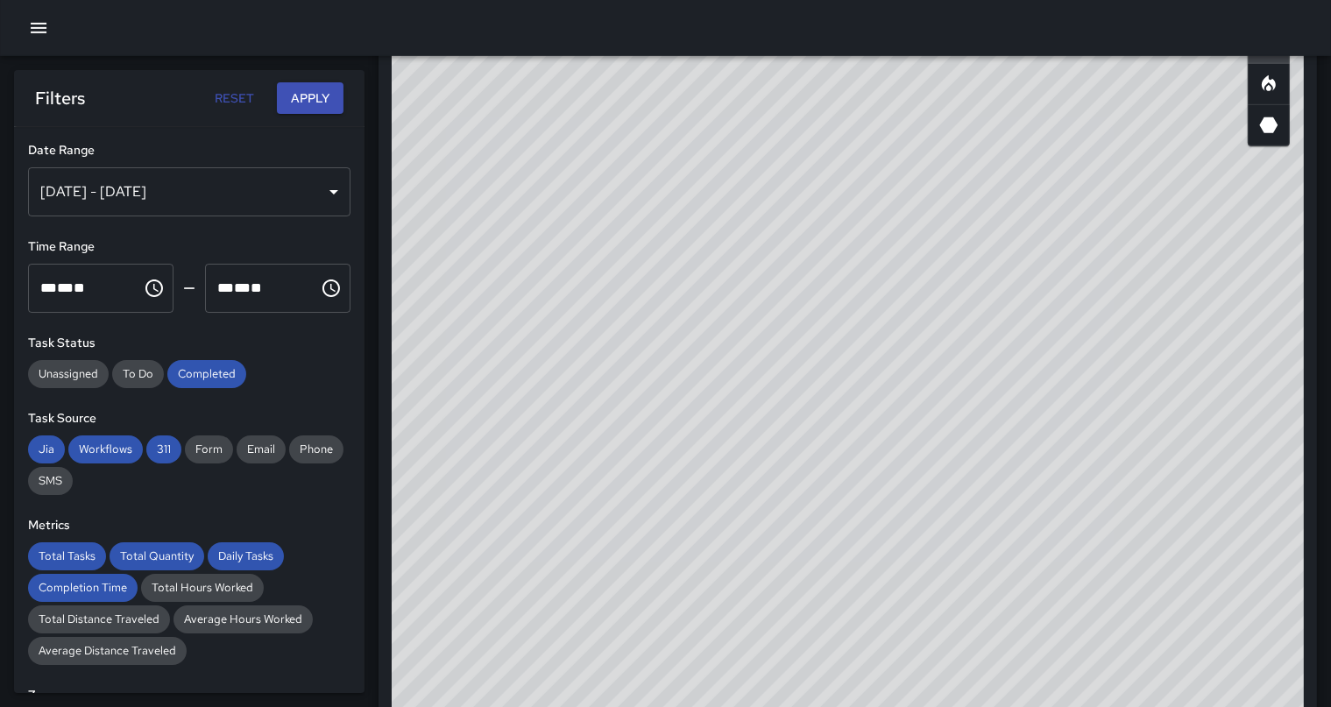
scroll to position [1018, 0]
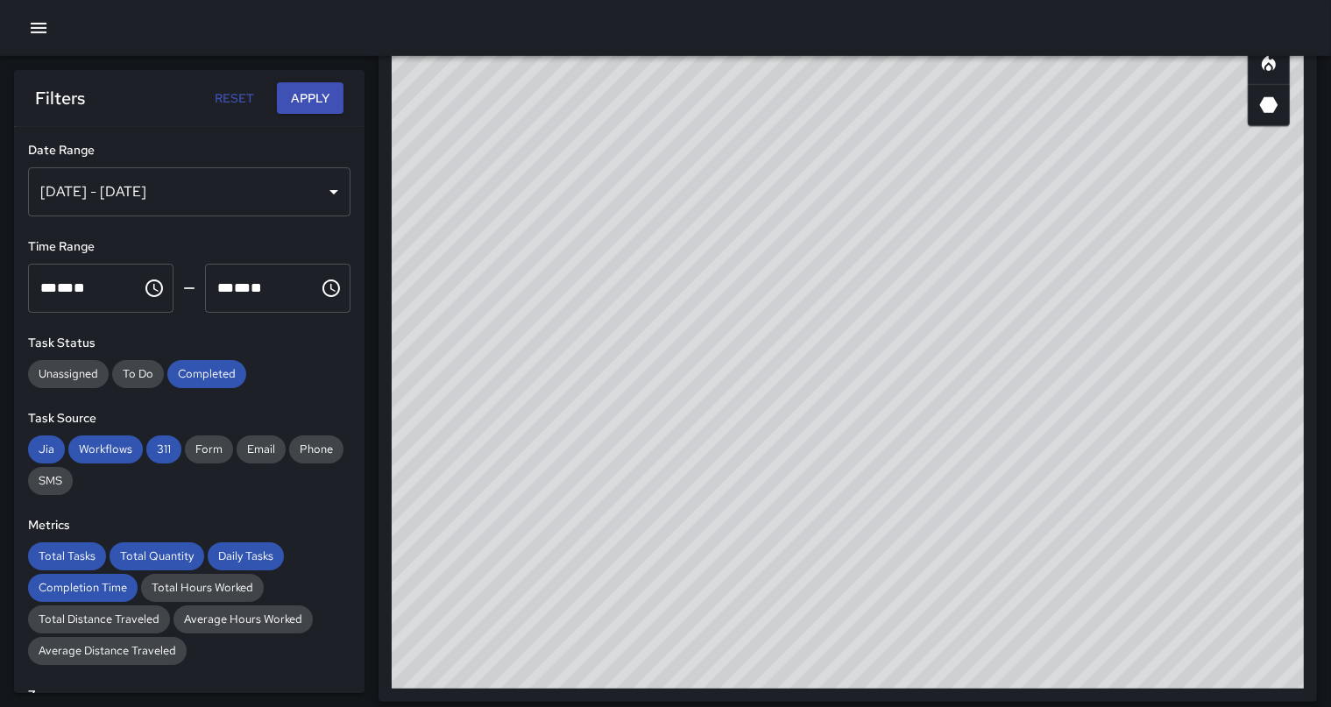
click at [1277, 68] on icon "Heatmap" at bounding box center [1269, 63] width 21 height 21
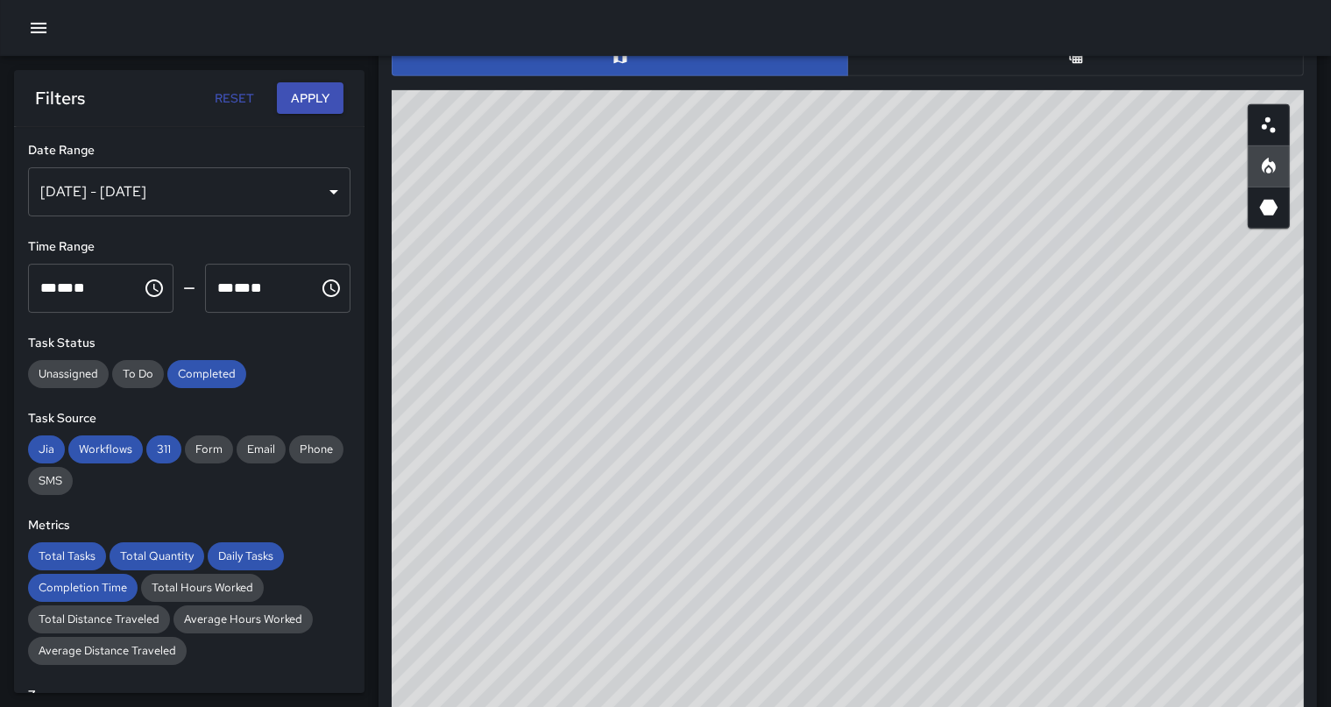
scroll to position [833, 0]
